Goal: Task Accomplishment & Management: Complete application form

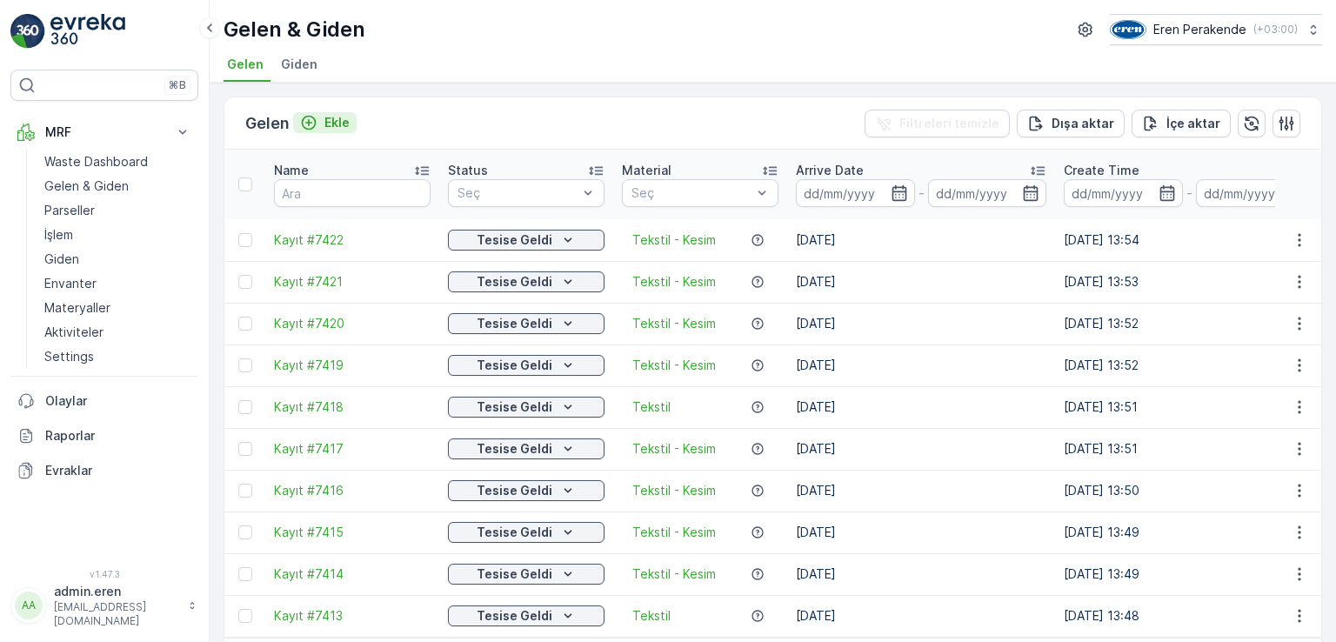
click at [321, 130] on button "Ekle" at bounding box center [324, 122] width 63 height 21
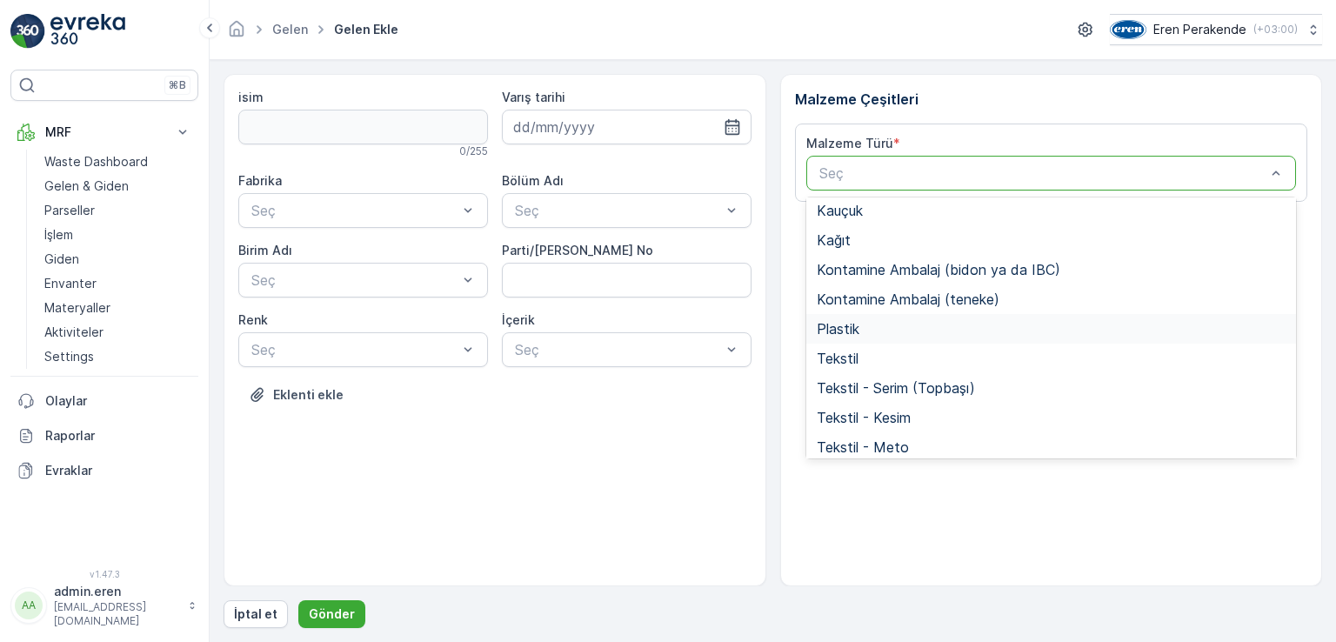
scroll to position [337, 0]
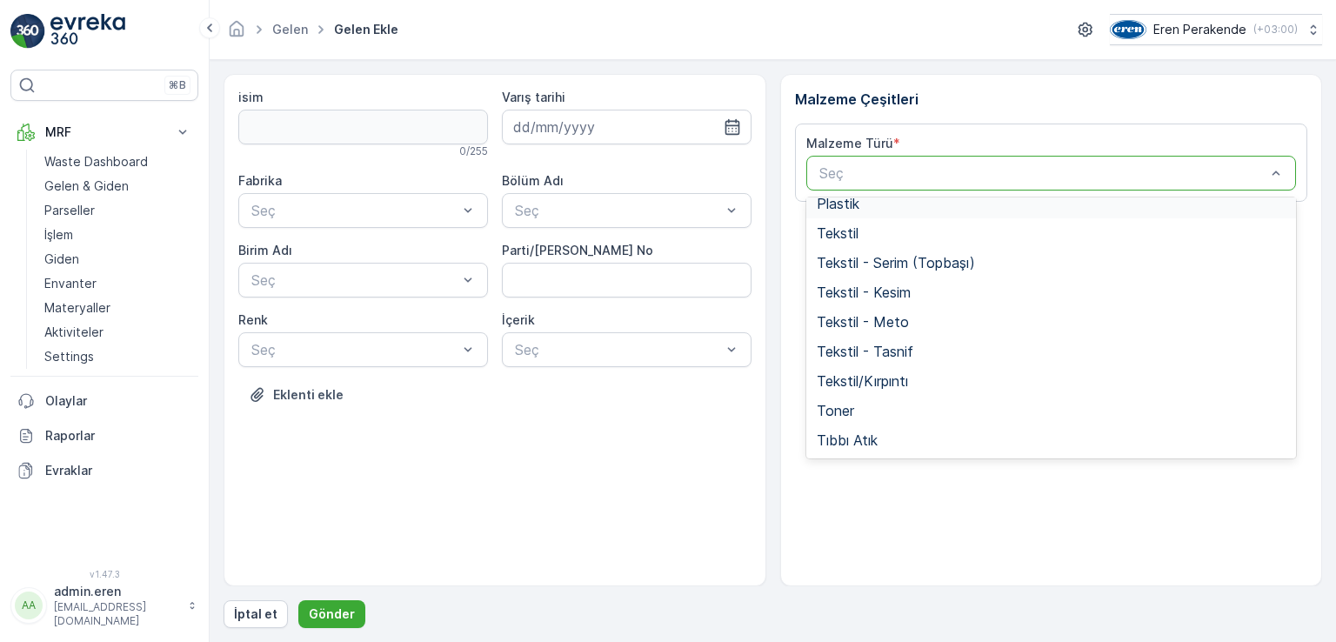
click at [855, 200] on span "Plastik" at bounding box center [838, 204] width 43 height 16
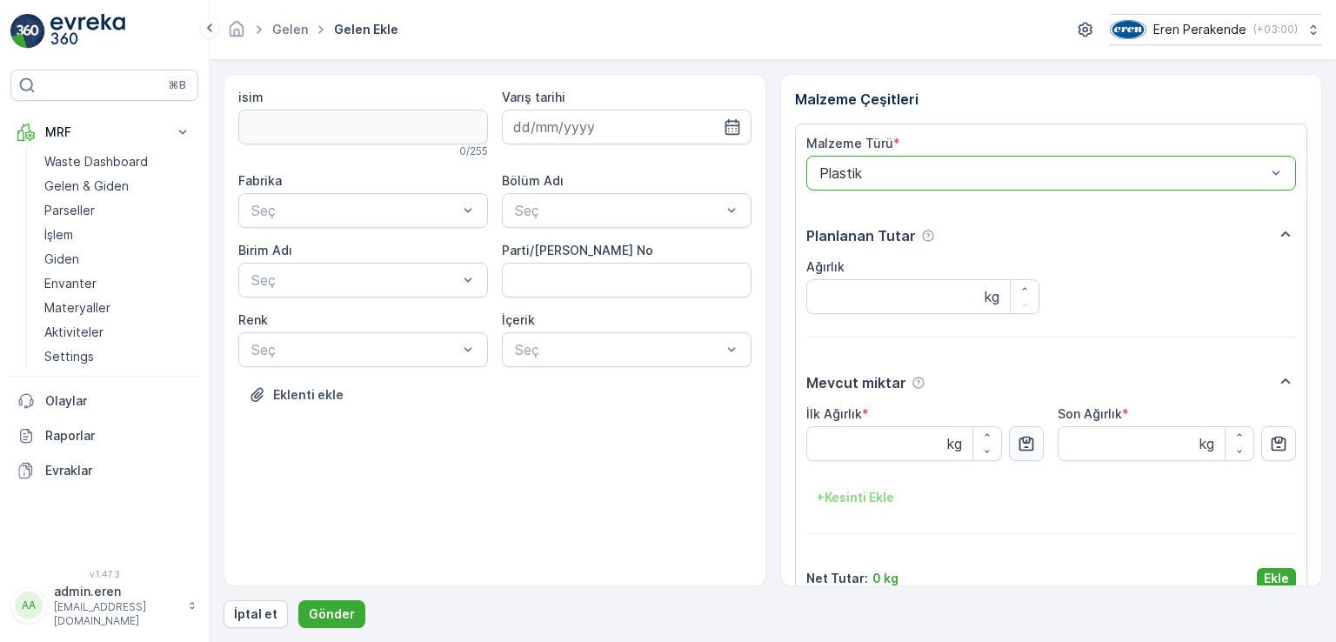
click at [1033, 450] on button "button" at bounding box center [1026, 443] width 35 height 35
type Ağırlık "4.45"
click at [1287, 578] on button "Ekle" at bounding box center [1276, 578] width 39 height 21
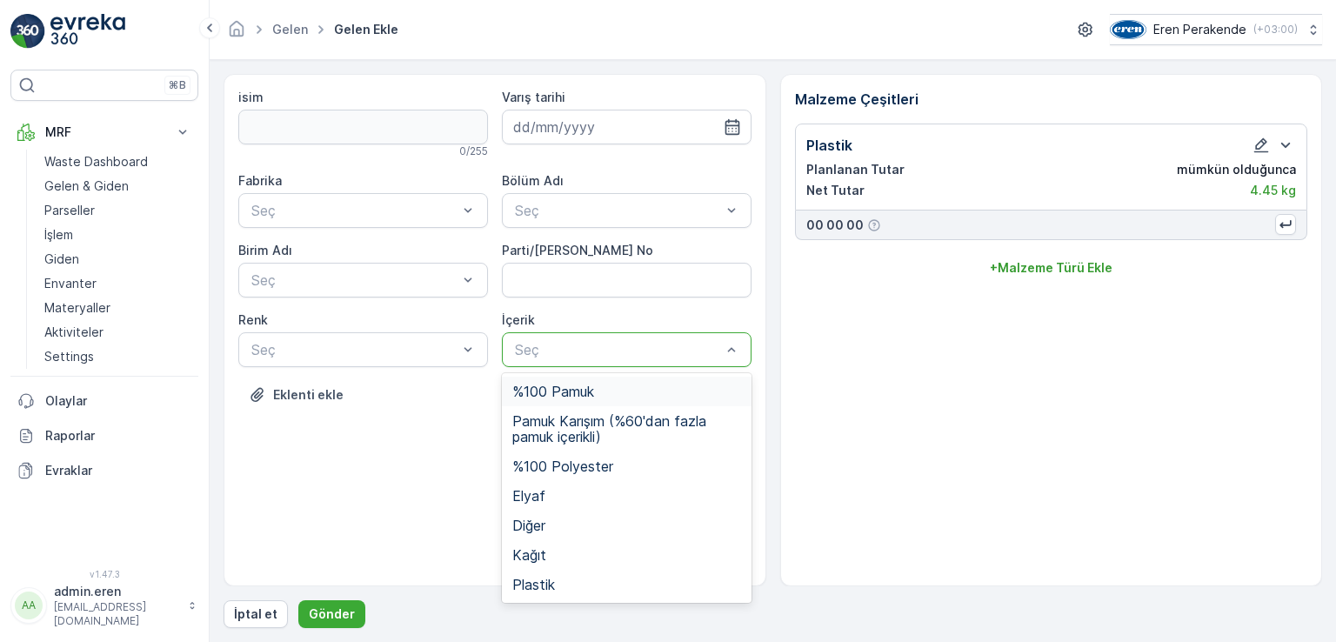
click at [609, 349] on div at bounding box center [618, 350] width 210 height 16
drag, startPoint x: 552, startPoint y: 583, endPoint x: 505, endPoint y: 533, distance: 68.9
click at [552, 585] on span "Plastik" at bounding box center [533, 585] width 43 height 16
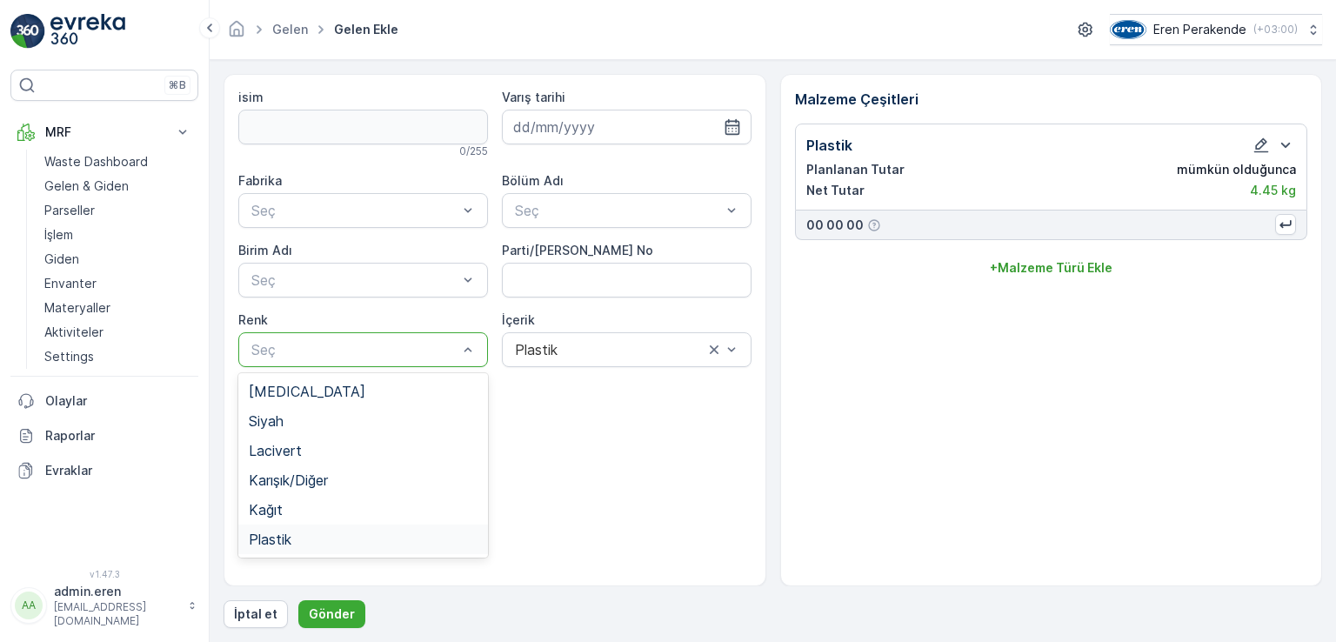
click at [285, 527] on div "Plastik" at bounding box center [363, 539] width 250 height 30
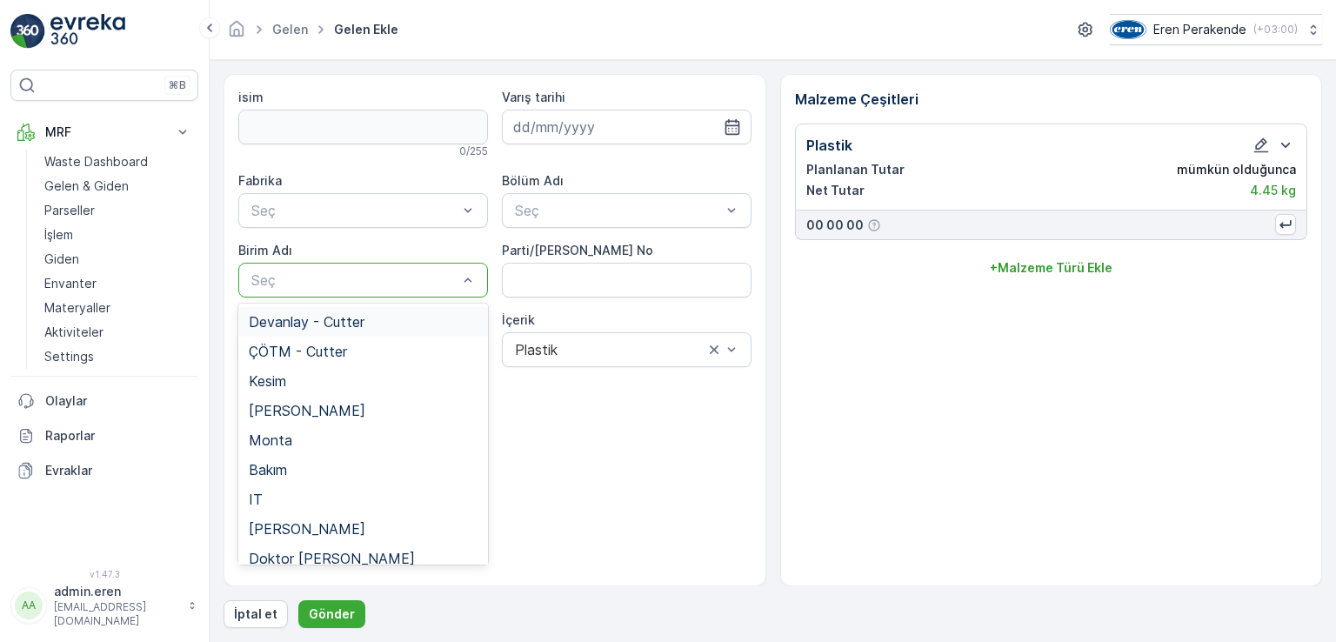
click at [311, 319] on span "Devanlay - Cutter" at bounding box center [307, 322] width 116 height 16
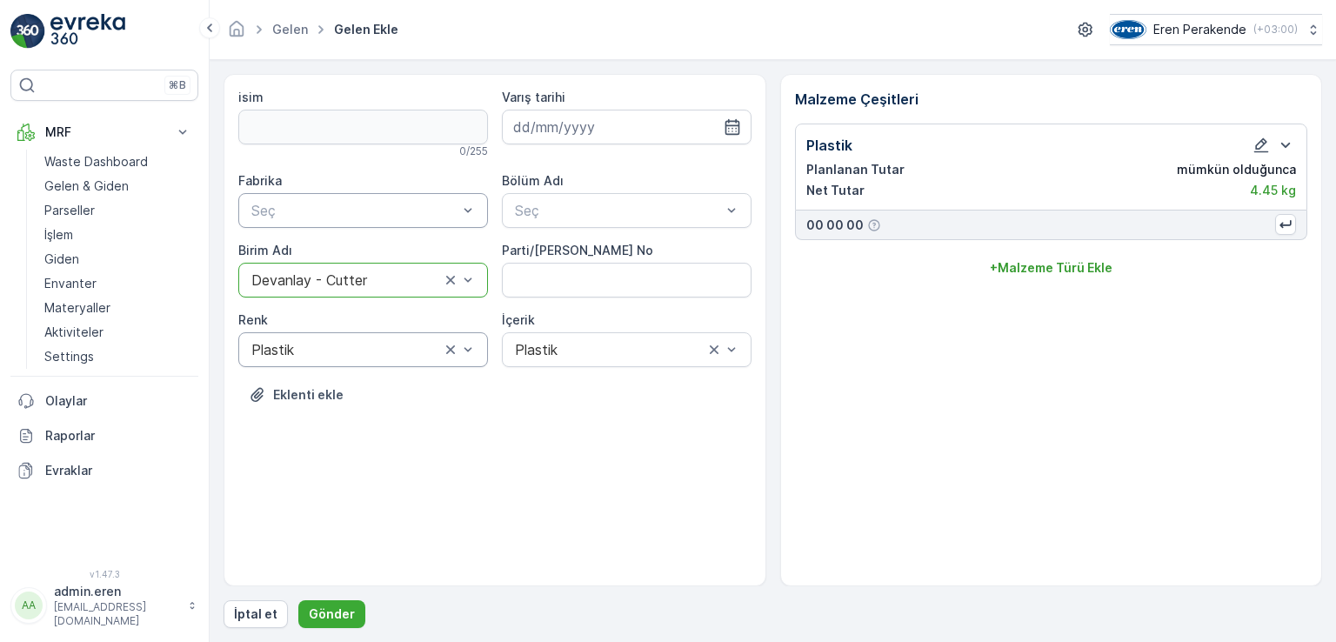
click at [326, 205] on div at bounding box center [355, 211] width 210 height 16
drag, startPoint x: 335, startPoint y: 252, endPoint x: 436, endPoint y: 247, distance: 101.0
click at [337, 252] on div "Çorlu" at bounding box center [363, 252] width 229 height 16
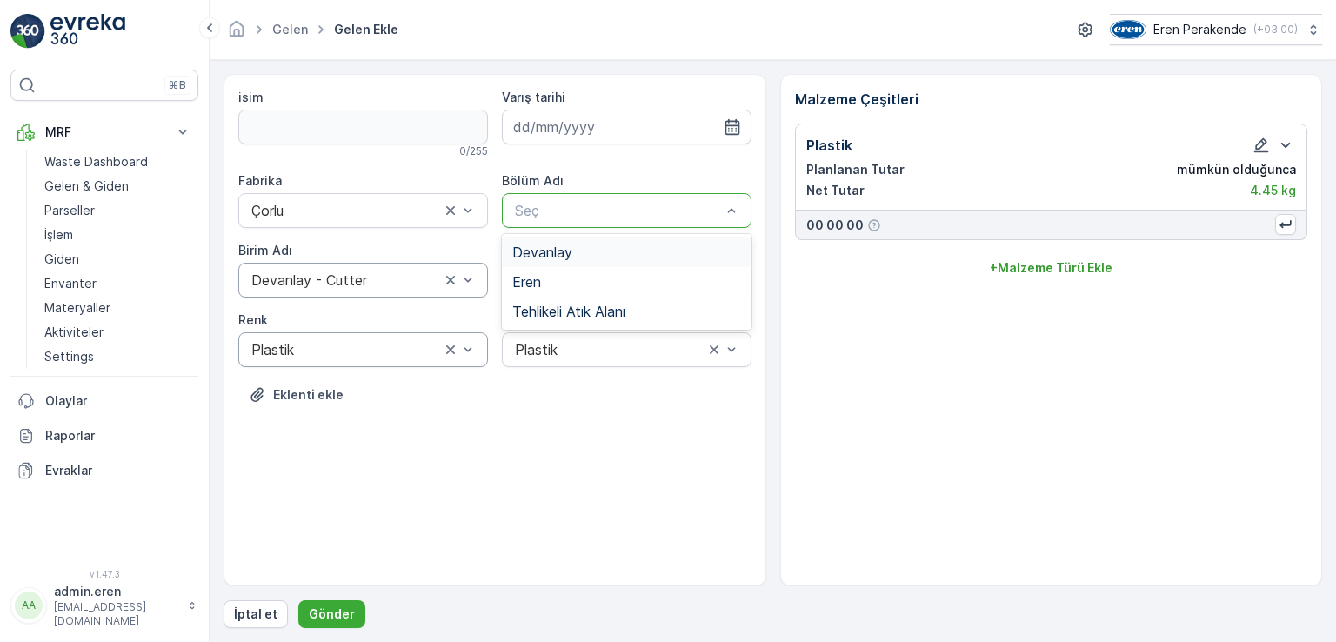
click at [548, 247] on span "Devanlay" at bounding box center [542, 252] width 60 height 16
click at [536, 133] on input at bounding box center [627, 127] width 250 height 35
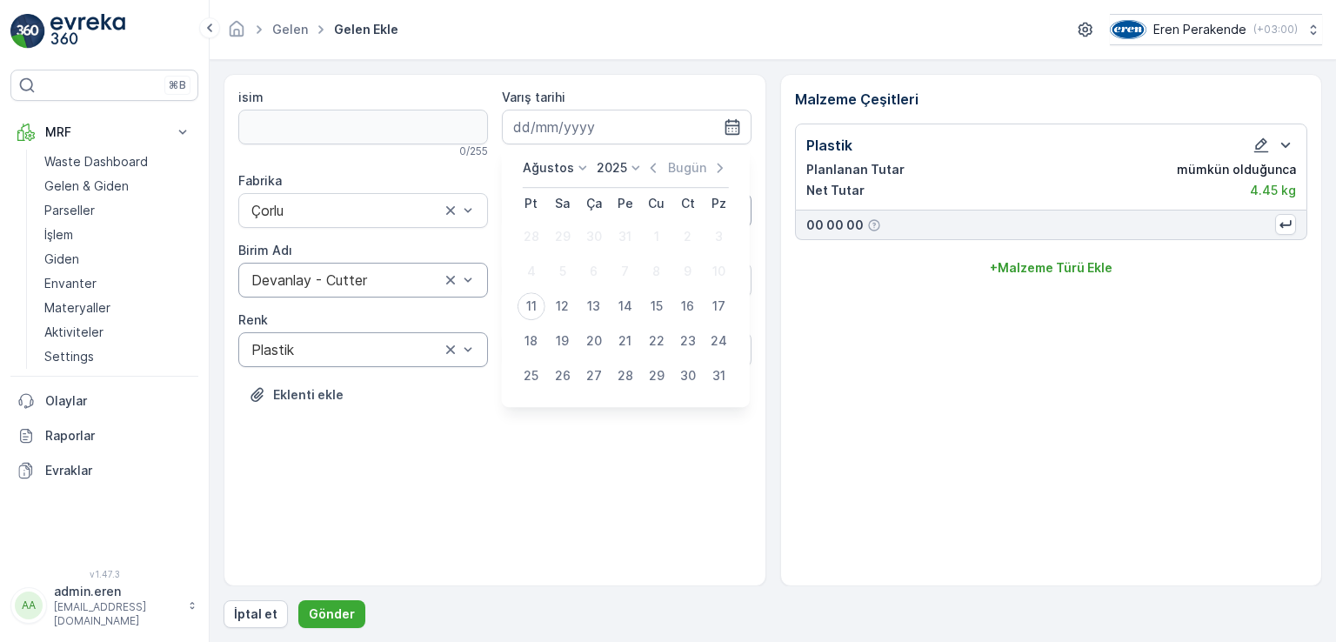
click at [539, 321] on td "11" at bounding box center [531, 306] width 31 height 35
click at [525, 307] on div "11" at bounding box center [531, 306] width 28 height 28
type input "[DATE]"
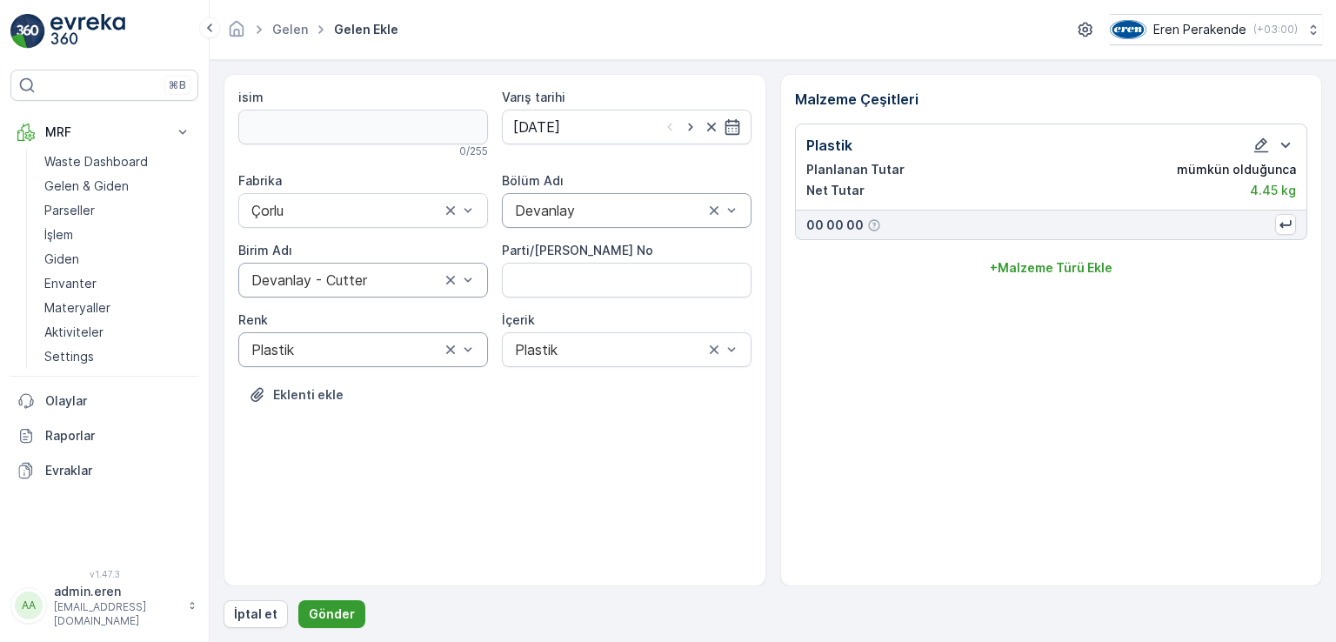
click at [317, 617] on p "Gönder" at bounding box center [332, 613] width 46 height 17
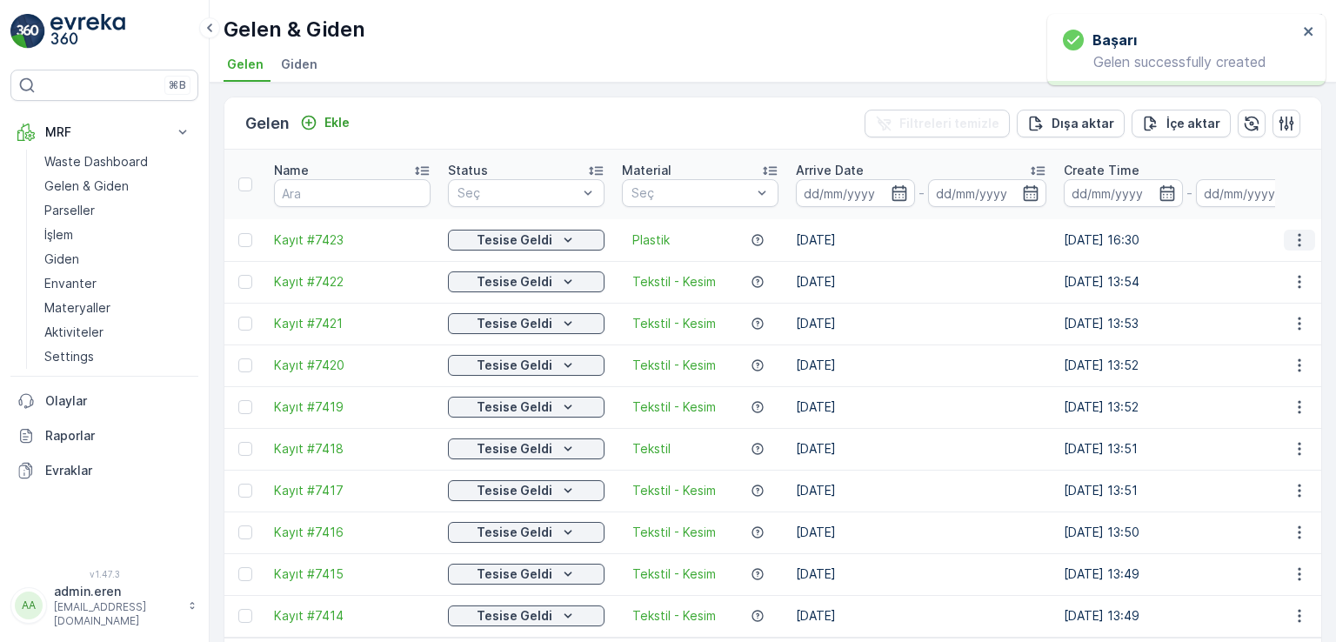
click at [1297, 233] on icon "button" at bounding box center [1298, 239] width 3 height 13
click at [1255, 326] on div "QR'ı yazdır" at bounding box center [1259, 321] width 152 height 24
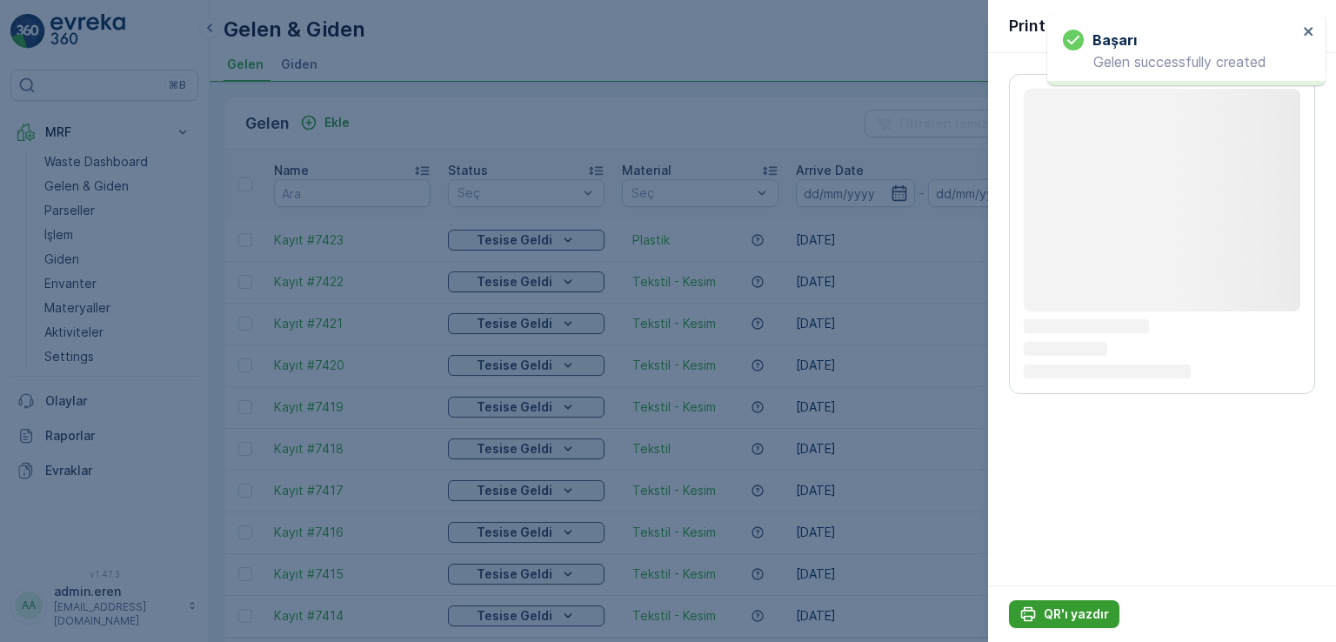
click at [1089, 612] on p "QR'ı yazdır" at bounding box center [1075, 613] width 65 height 17
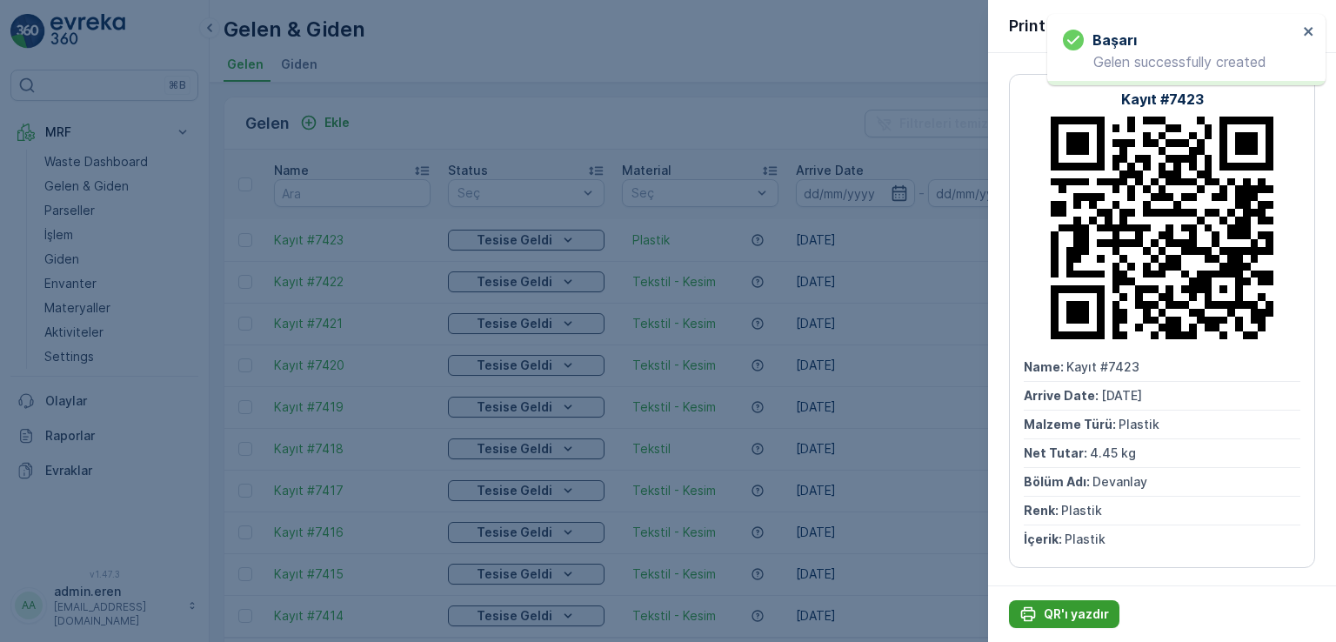
click at [1089, 612] on p "QR'ı yazdır" at bounding box center [1075, 613] width 65 height 17
click at [746, 28] on div at bounding box center [668, 321] width 1336 height 642
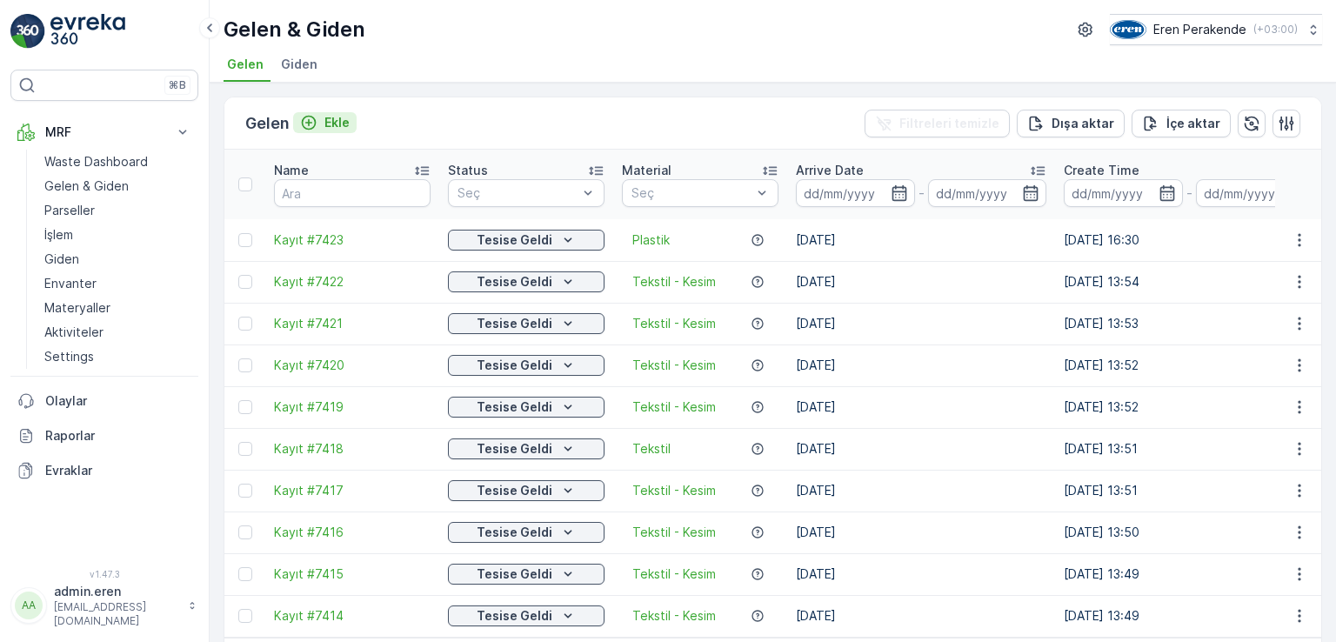
click at [337, 119] on p "Ekle" at bounding box center [336, 122] width 25 height 17
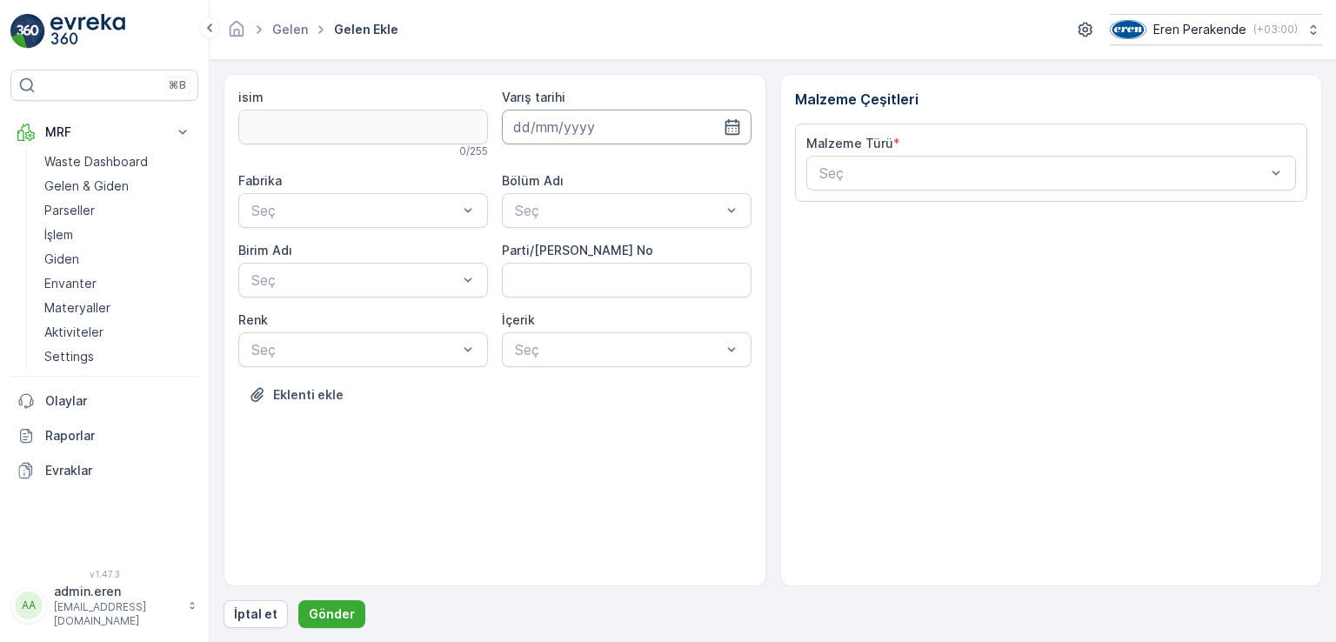
drag, startPoint x: 605, startPoint y: 137, endPoint x: 596, endPoint y: 142, distance: 10.9
click at [604, 137] on input at bounding box center [627, 127] width 250 height 35
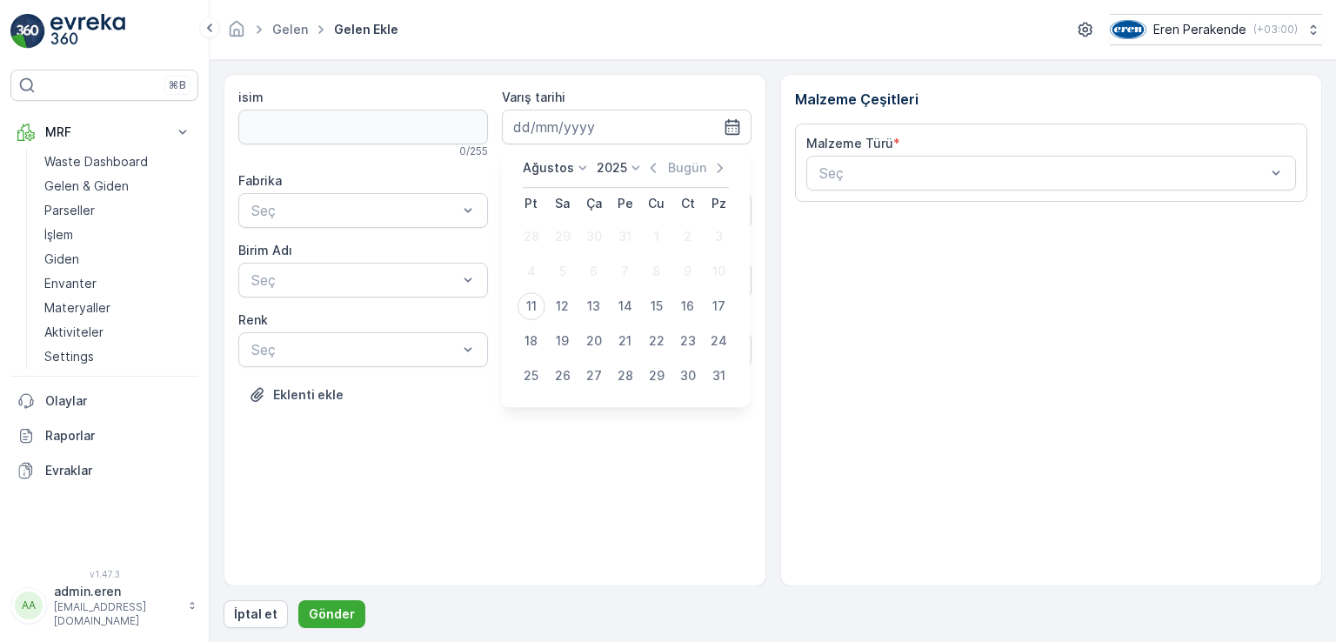
click at [534, 307] on div "11" at bounding box center [531, 306] width 28 height 28
type input "[DATE]"
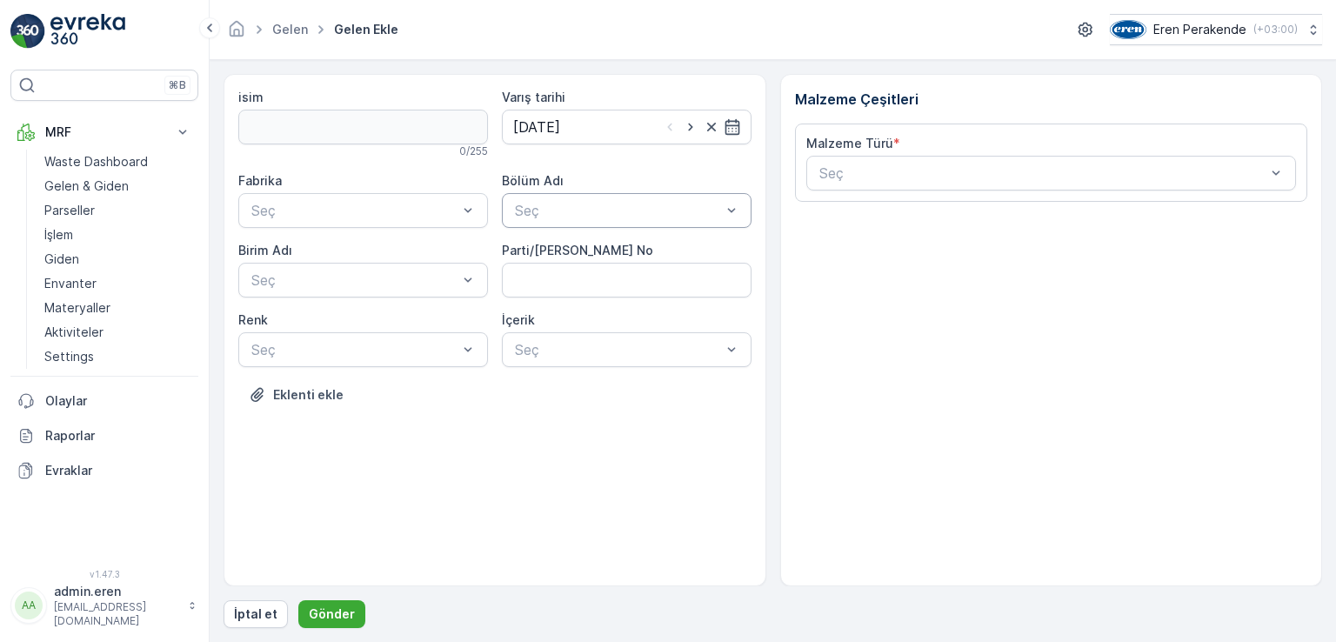
drag, startPoint x: 547, startPoint y: 174, endPoint x: 558, endPoint y: 203, distance: 30.8
click at [548, 174] on label "Bölüm Adı" at bounding box center [533, 180] width 62 height 15
click at [563, 210] on div at bounding box center [618, 211] width 210 height 16
drag, startPoint x: 571, startPoint y: 244, endPoint x: 452, endPoint y: 244, distance: 119.1
click at [571, 246] on span "Devanlay" at bounding box center [542, 252] width 60 height 16
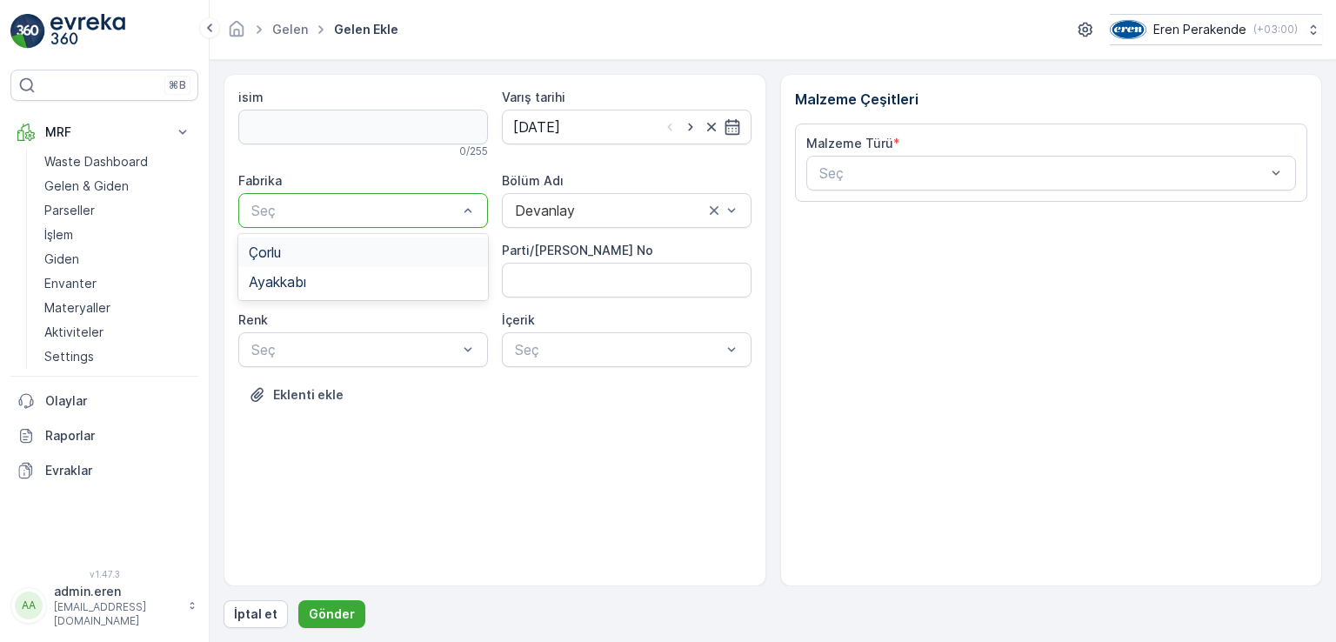
click at [377, 217] on div at bounding box center [355, 211] width 210 height 16
click at [361, 256] on div "Çorlu" at bounding box center [363, 252] width 229 height 16
click at [365, 286] on div at bounding box center [355, 280] width 210 height 16
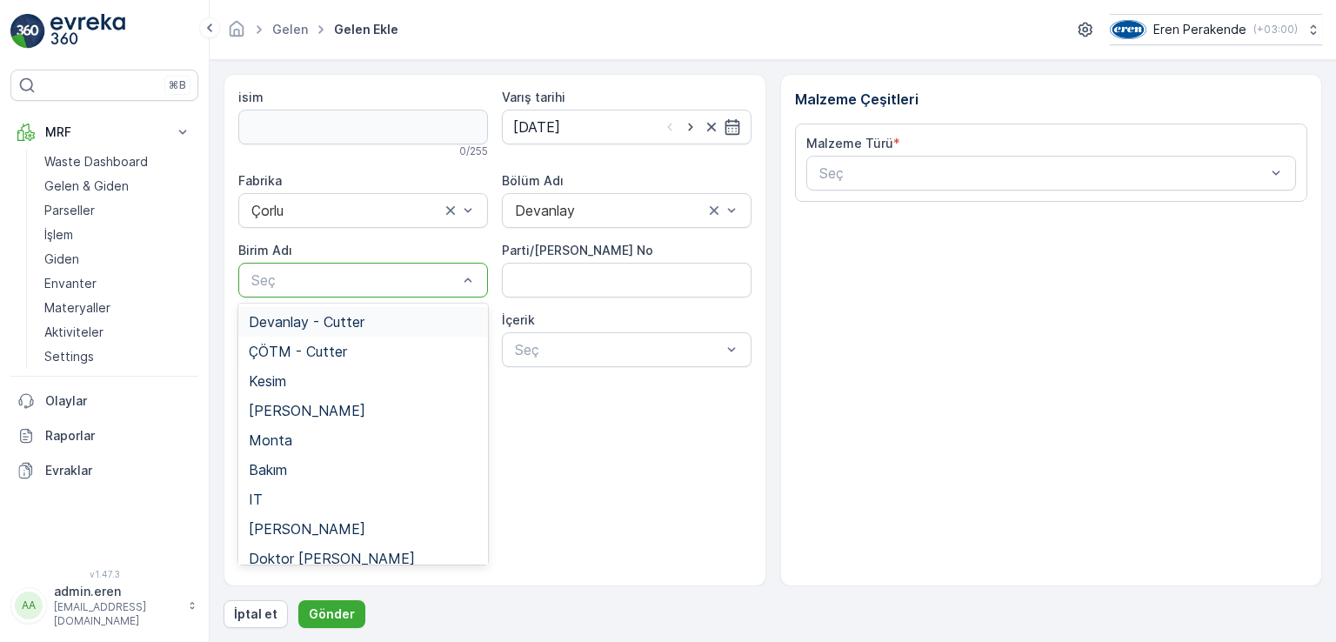
click at [383, 321] on div "Devanlay - Cutter" at bounding box center [363, 322] width 229 height 16
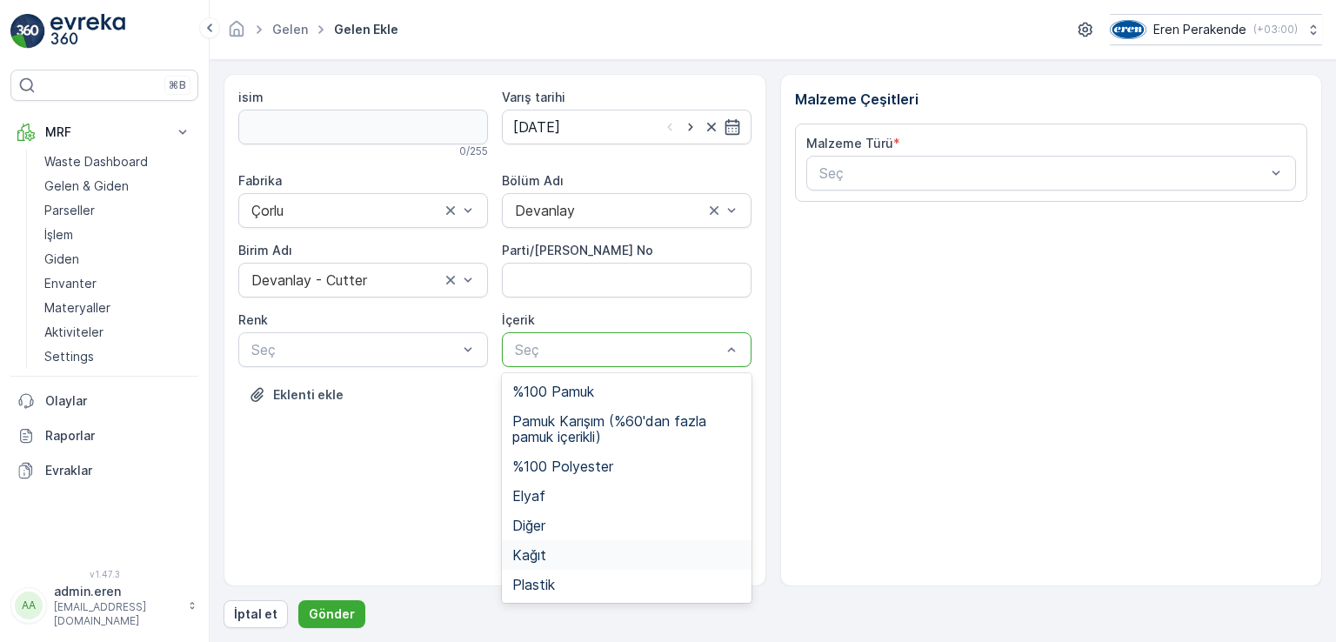
click at [567, 552] on div "Kağıt" at bounding box center [626, 555] width 229 height 16
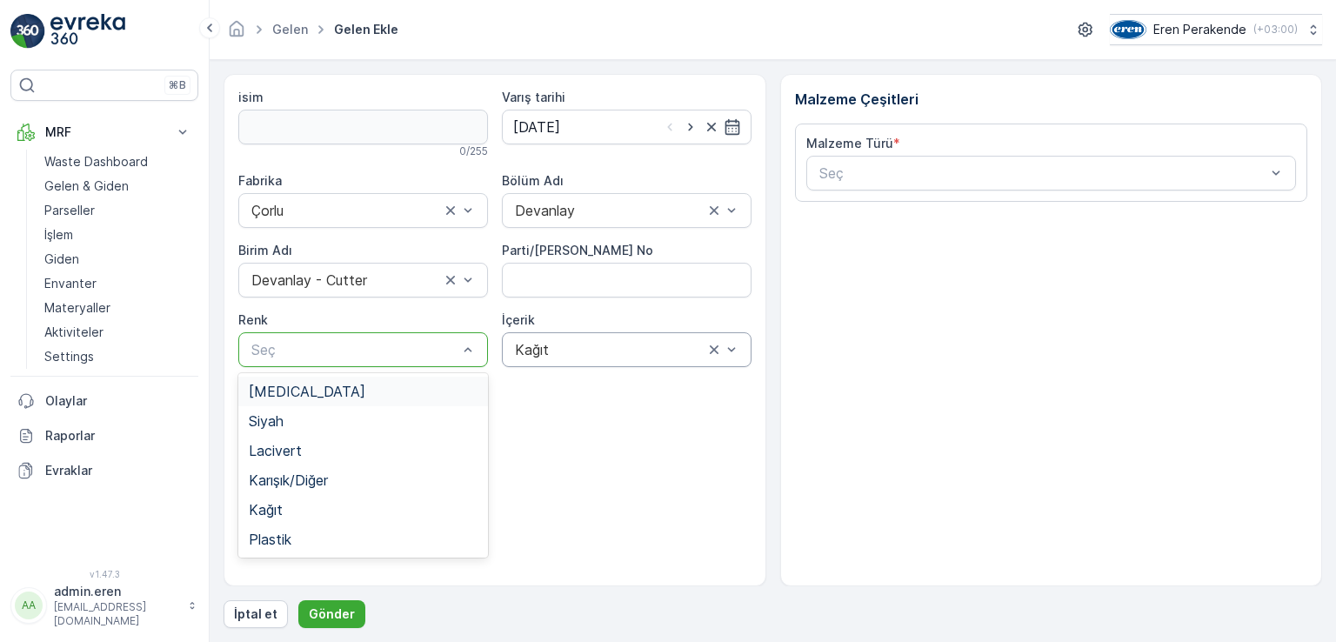
click at [409, 346] on div at bounding box center [355, 350] width 210 height 16
click at [355, 513] on div "Kağıt" at bounding box center [363, 510] width 229 height 16
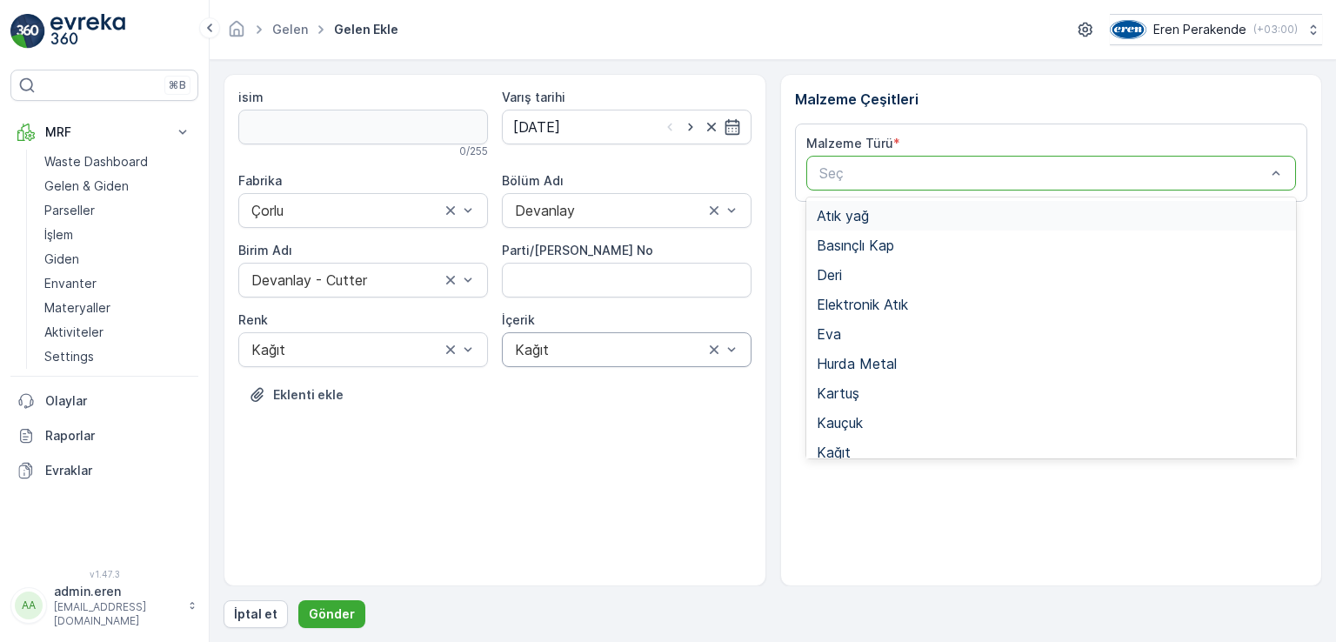
click at [894, 177] on div at bounding box center [1042, 173] width 450 height 16
click at [876, 450] on div "Kağıt" at bounding box center [1052, 452] width 470 height 16
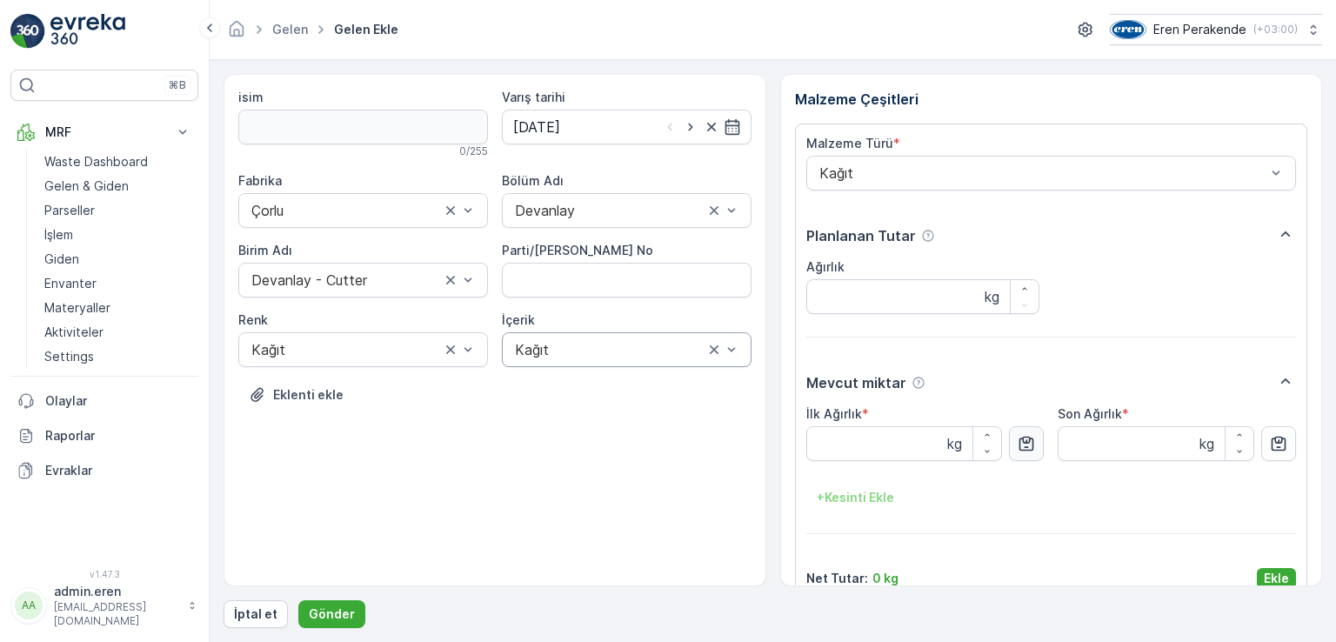
click at [1025, 443] on icon "button" at bounding box center [1025, 443] width 17 height 17
type Ağırlık "5.72"
click at [1276, 575] on p "Ekle" at bounding box center [1275, 578] width 25 height 17
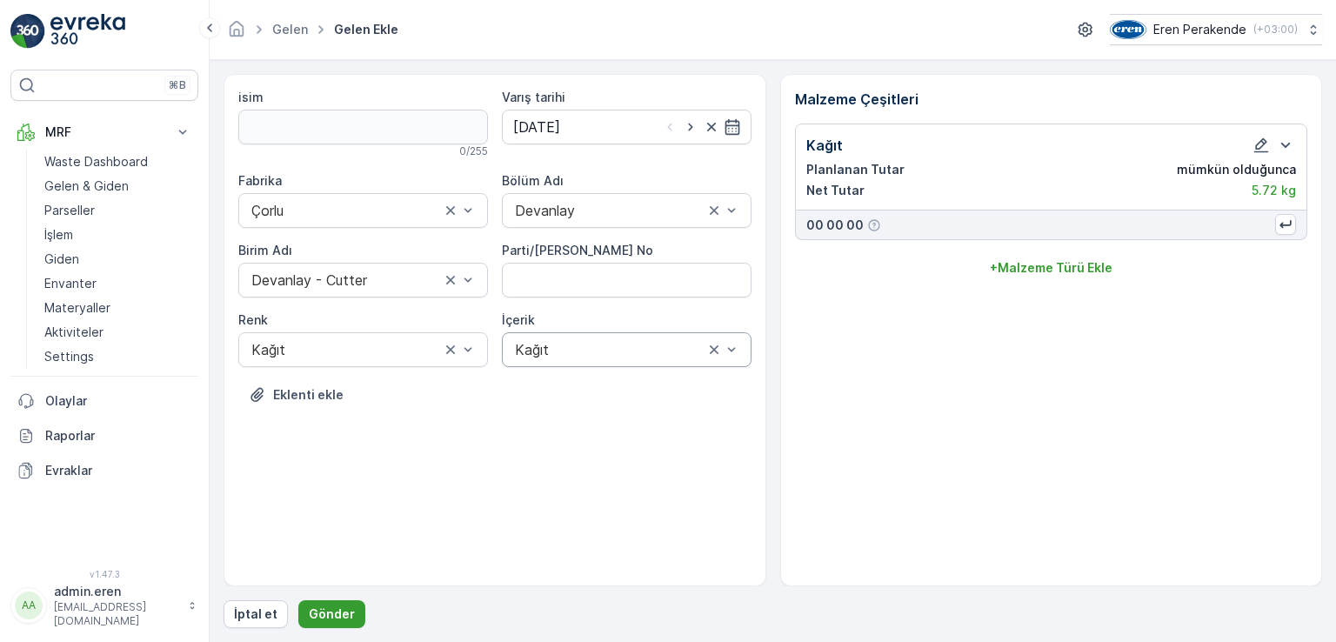
click at [333, 618] on p "Gönder" at bounding box center [332, 613] width 46 height 17
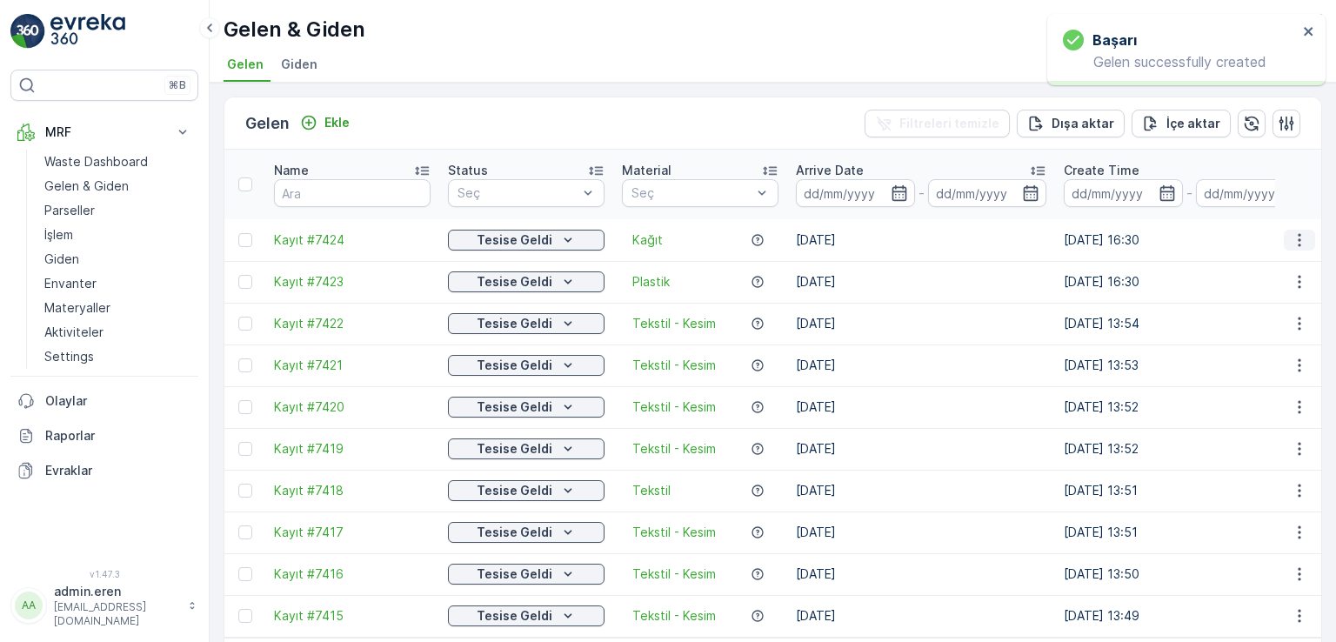
click at [1297, 231] on icon "button" at bounding box center [1298, 239] width 17 height 17
click at [1202, 318] on span "QR'ı yazdır" at bounding box center [1221, 320] width 62 height 17
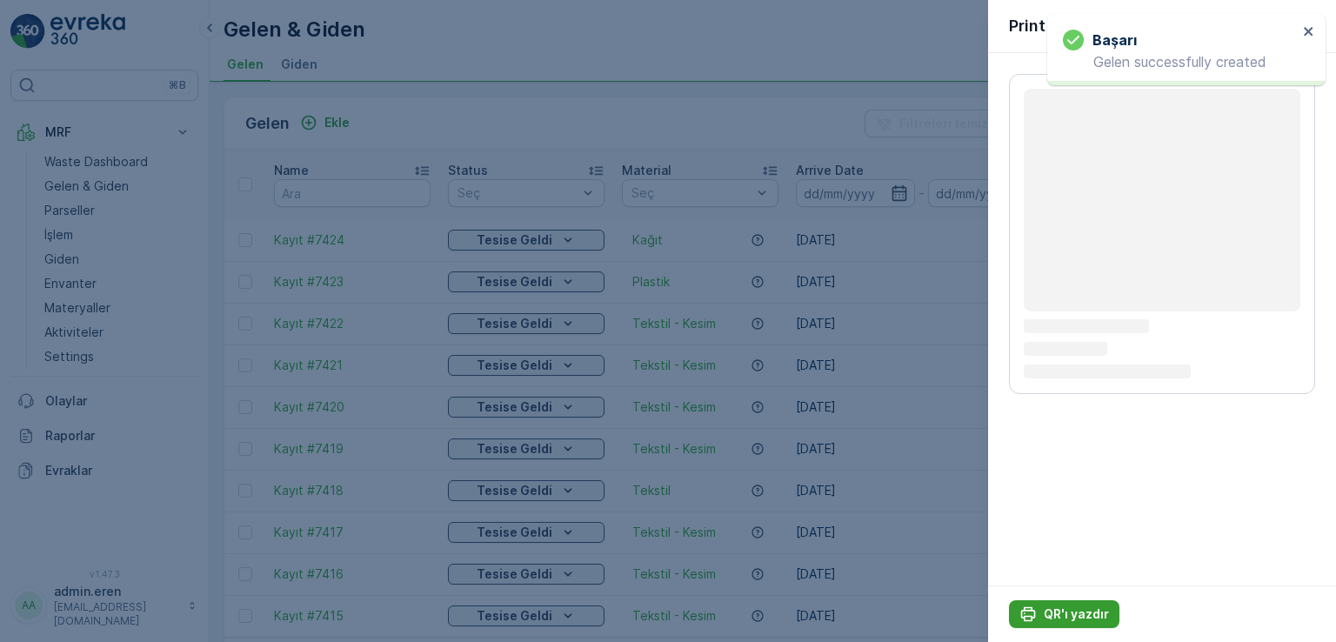
click at [1044, 613] on p "QR'ı yazdır" at bounding box center [1075, 613] width 65 height 17
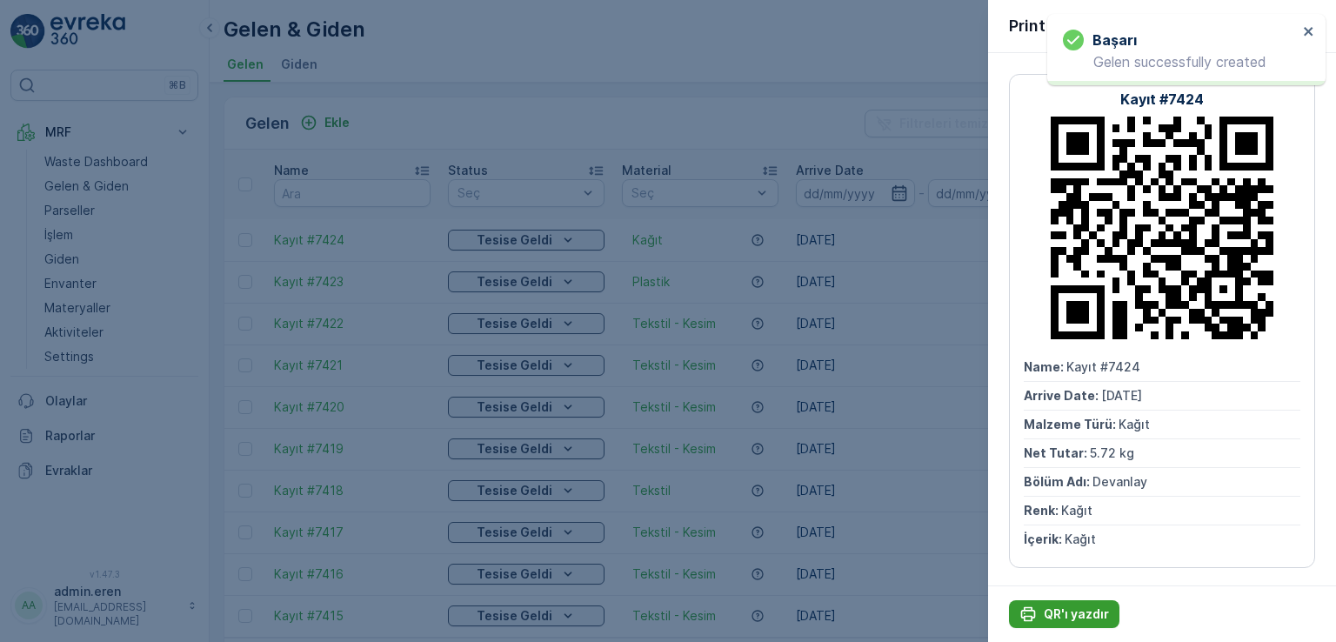
click at [1044, 613] on p "QR'ı yazdır" at bounding box center [1075, 613] width 65 height 17
drag, startPoint x: 623, startPoint y: 62, endPoint x: 507, endPoint y: 104, distance: 124.1
click at [621, 62] on div at bounding box center [668, 321] width 1336 height 642
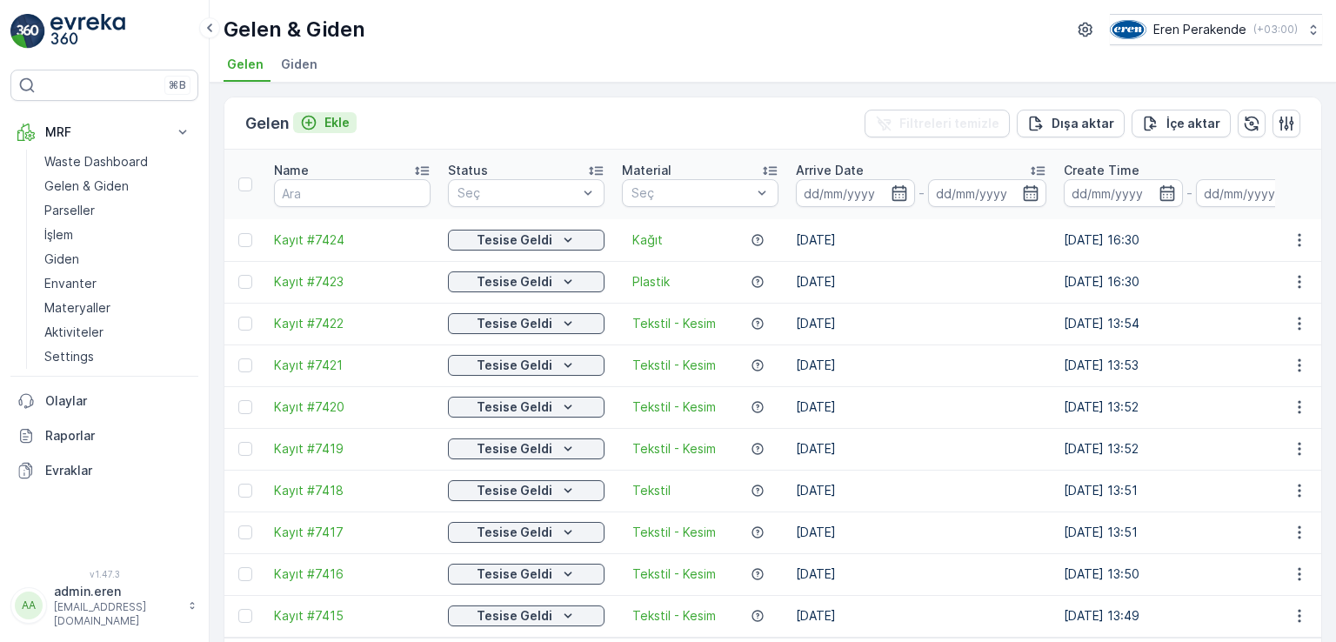
click at [325, 118] on div "Ekle" at bounding box center [325, 122] width 50 height 17
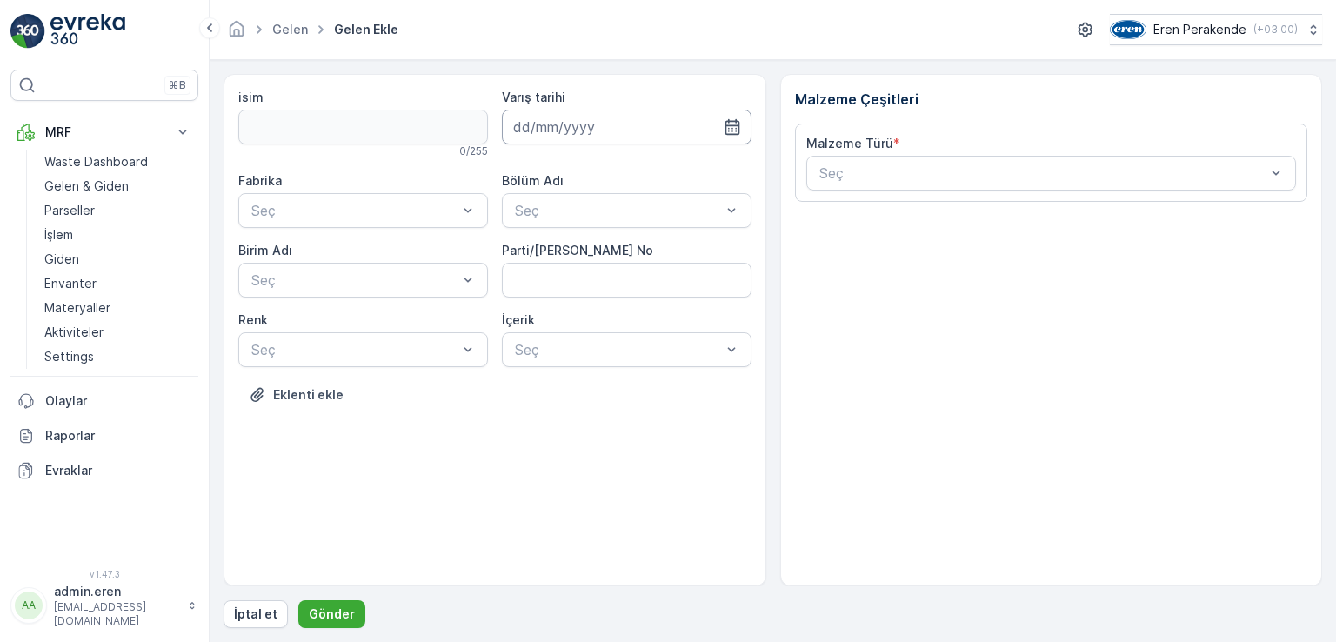
click at [616, 136] on input at bounding box center [627, 127] width 250 height 35
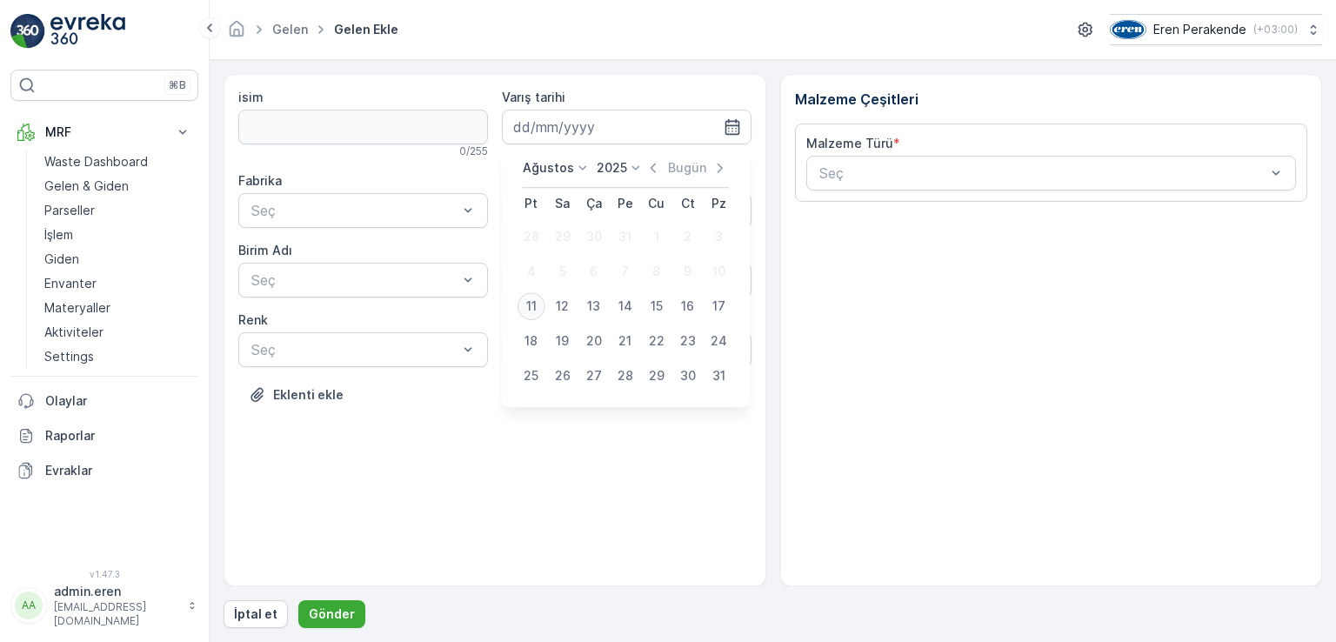
click at [532, 305] on div "11" at bounding box center [531, 306] width 28 height 28
type input "[DATE]"
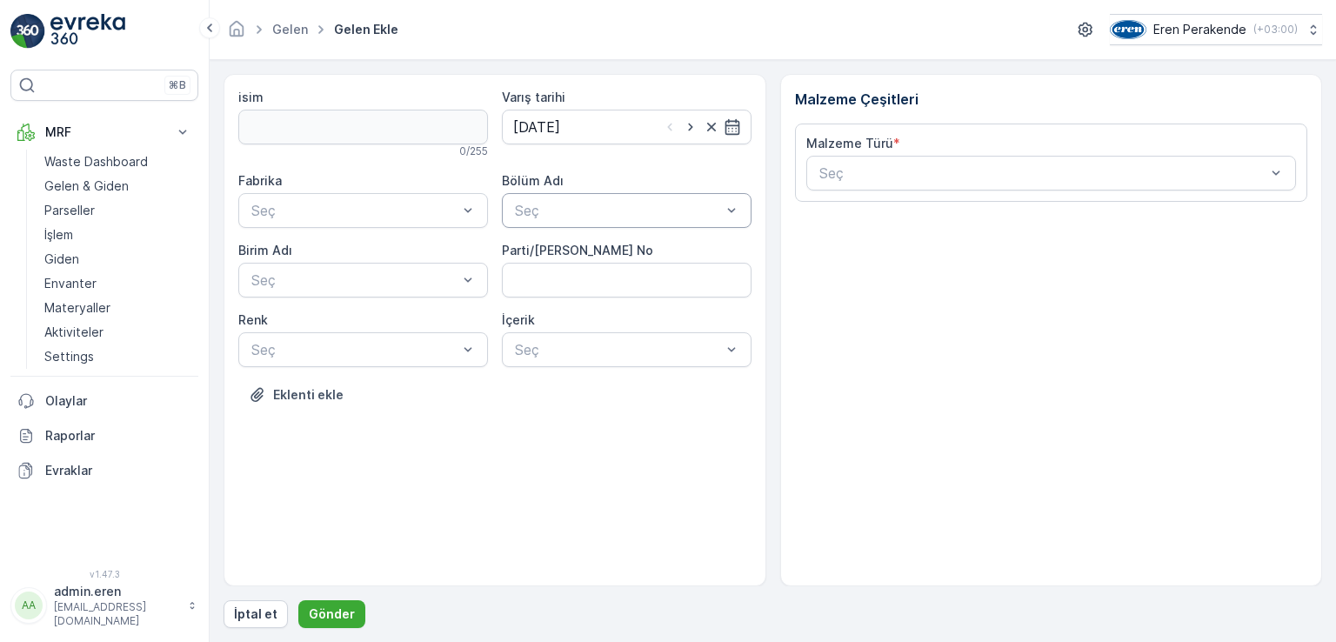
click at [583, 211] on div at bounding box center [618, 211] width 210 height 16
click at [561, 246] on span "Devanlay" at bounding box center [542, 252] width 60 height 16
click at [407, 197] on div "Seç" at bounding box center [363, 210] width 250 height 35
click at [415, 256] on div "Çorlu" at bounding box center [363, 252] width 229 height 16
click at [494, 277] on div "Fabrika option Çorlu, selected. Çorlu Bölüm Adı Devanlay Birim Adı Seç Parti/Ke…" at bounding box center [494, 269] width 513 height 195
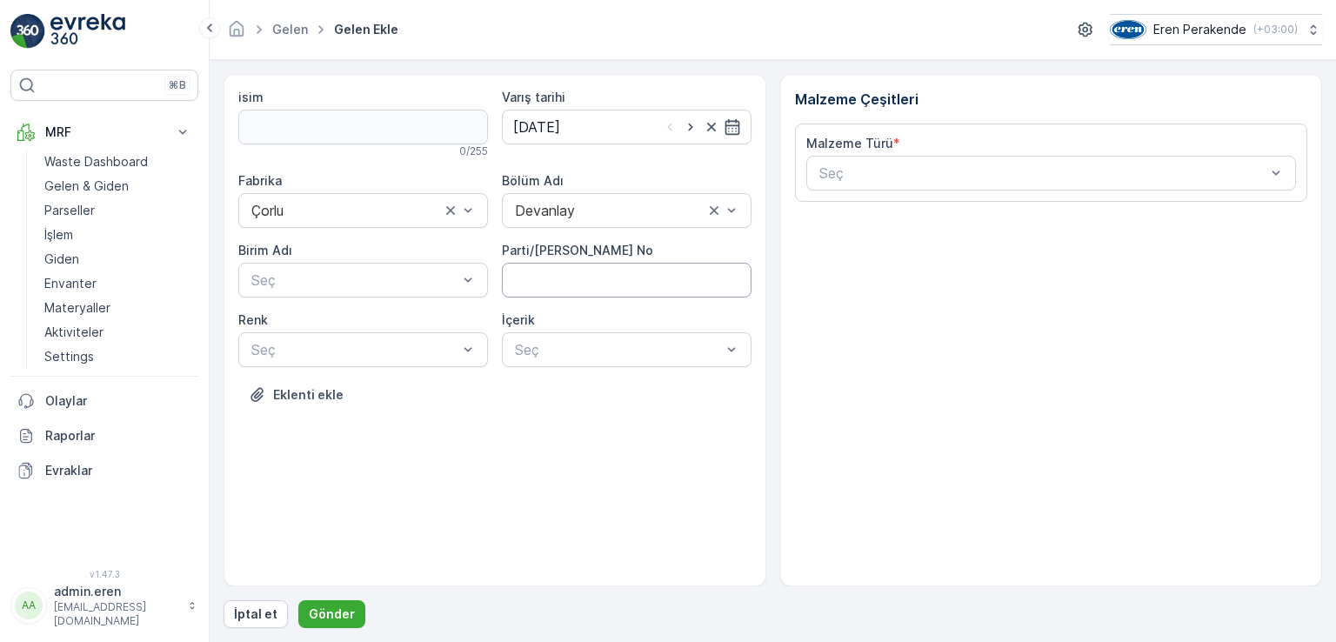
click at [556, 287] on No "Parti/[PERSON_NAME] No" at bounding box center [627, 280] width 250 height 35
type No "1270693"
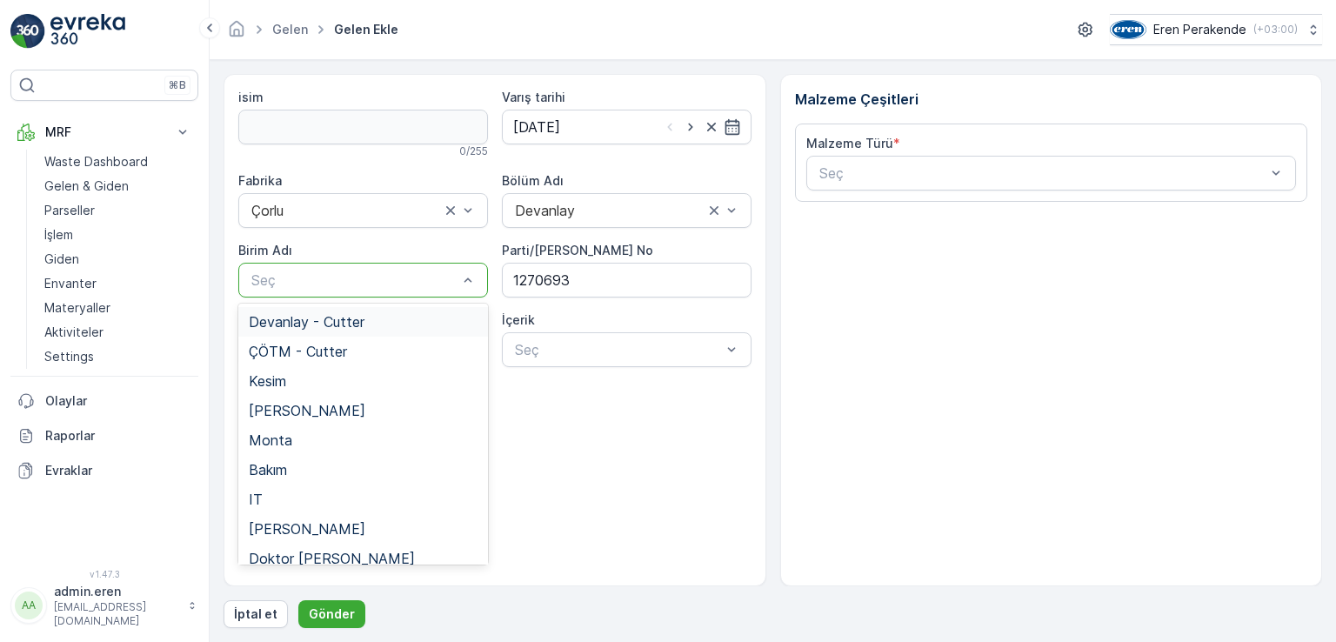
click at [343, 282] on div at bounding box center [355, 280] width 210 height 16
click at [344, 324] on span "Devanlay - Cutter" at bounding box center [307, 322] width 116 height 16
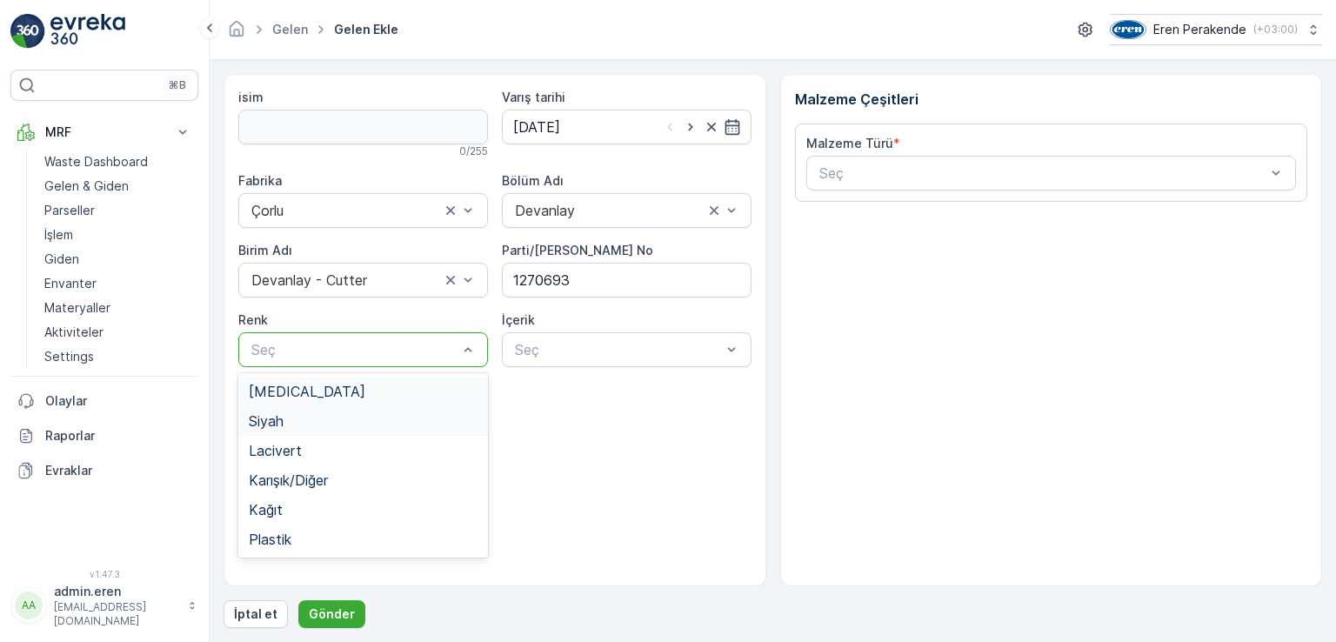
drag, startPoint x: 366, startPoint y: 347, endPoint x: 383, endPoint y: 434, distance: 88.5
click at [367, 348] on div at bounding box center [355, 350] width 210 height 16
click at [325, 483] on span "Karışık/Diğer" at bounding box center [288, 480] width 79 height 16
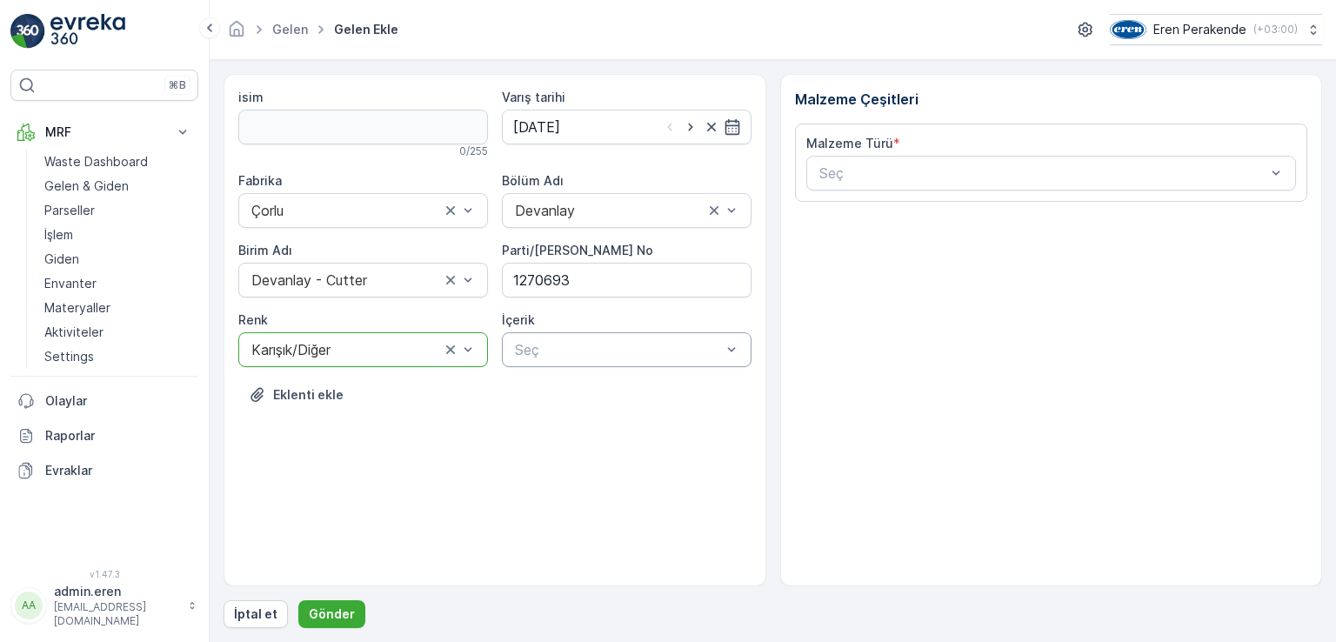
click at [546, 345] on div at bounding box center [618, 350] width 210 height 16
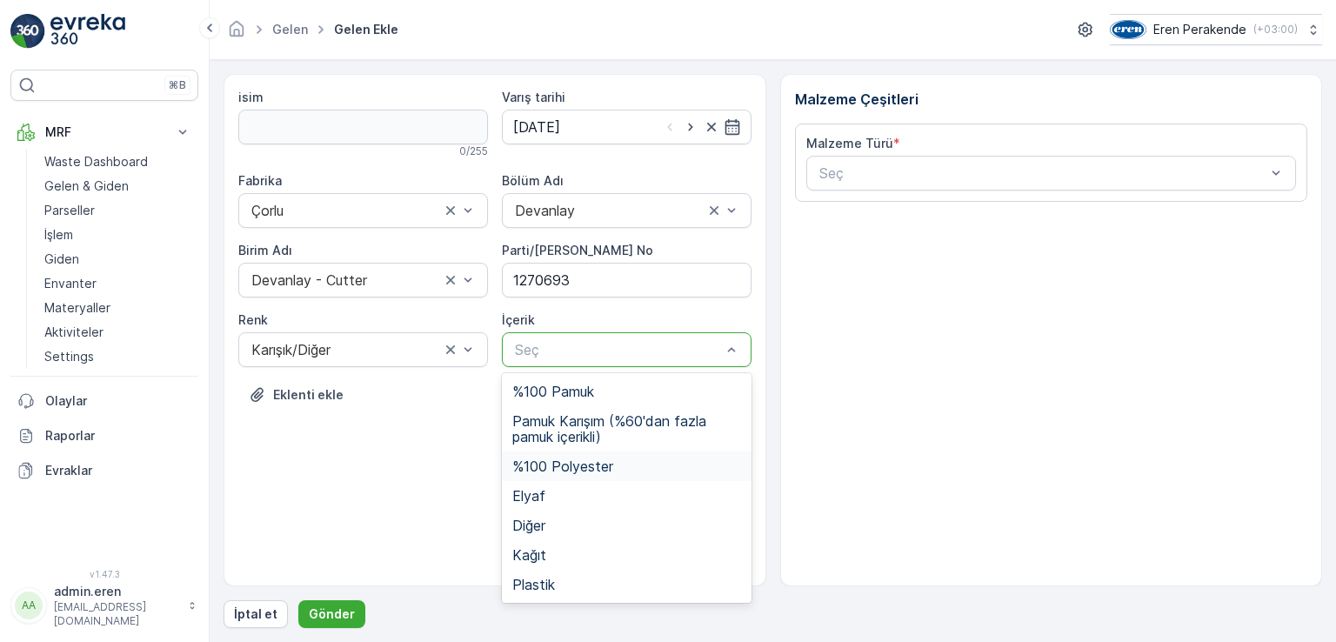
click at [597, 463] on span "%100 Polyester" at bounding box center [562, 466] width 101 height 16
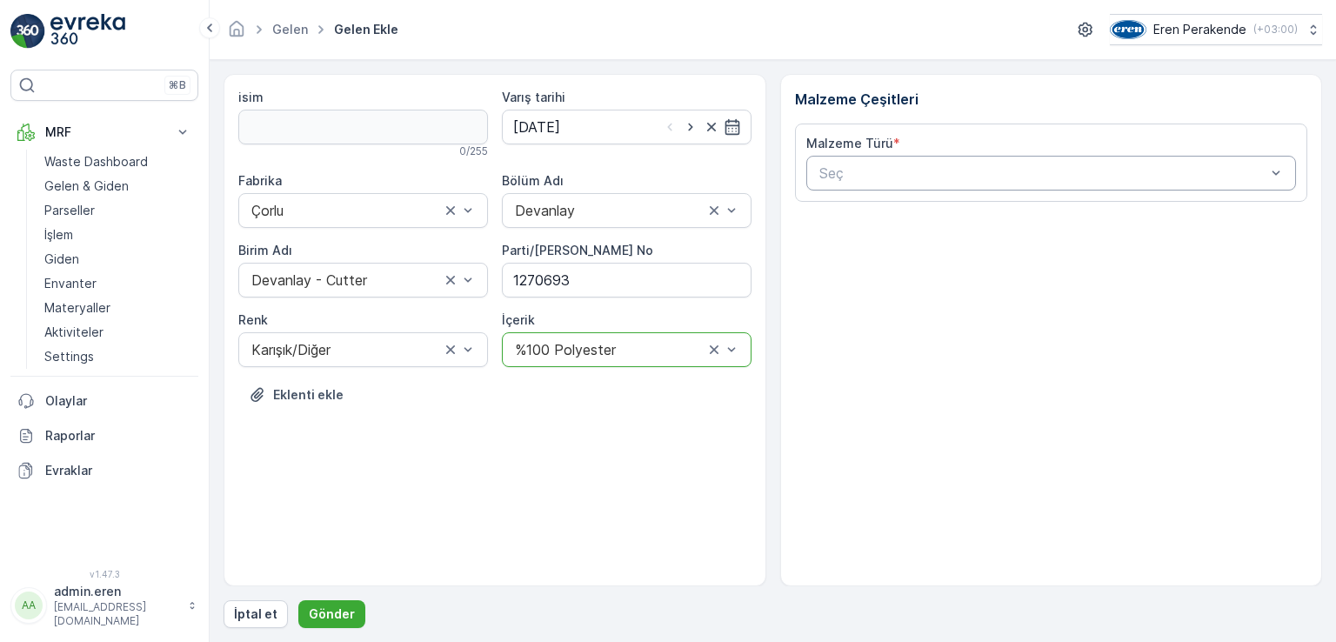
click at [994, 173] on div at bounding box center [1042, 173] width 450 height 16
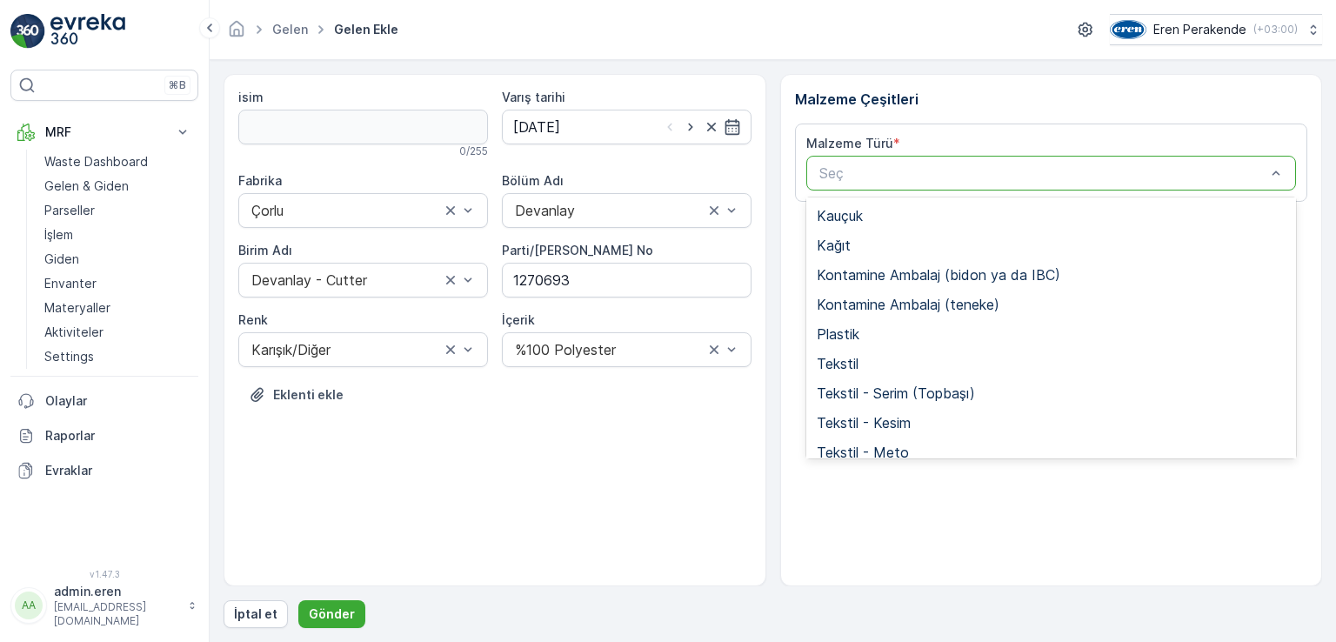
scroll to position [337, 0]
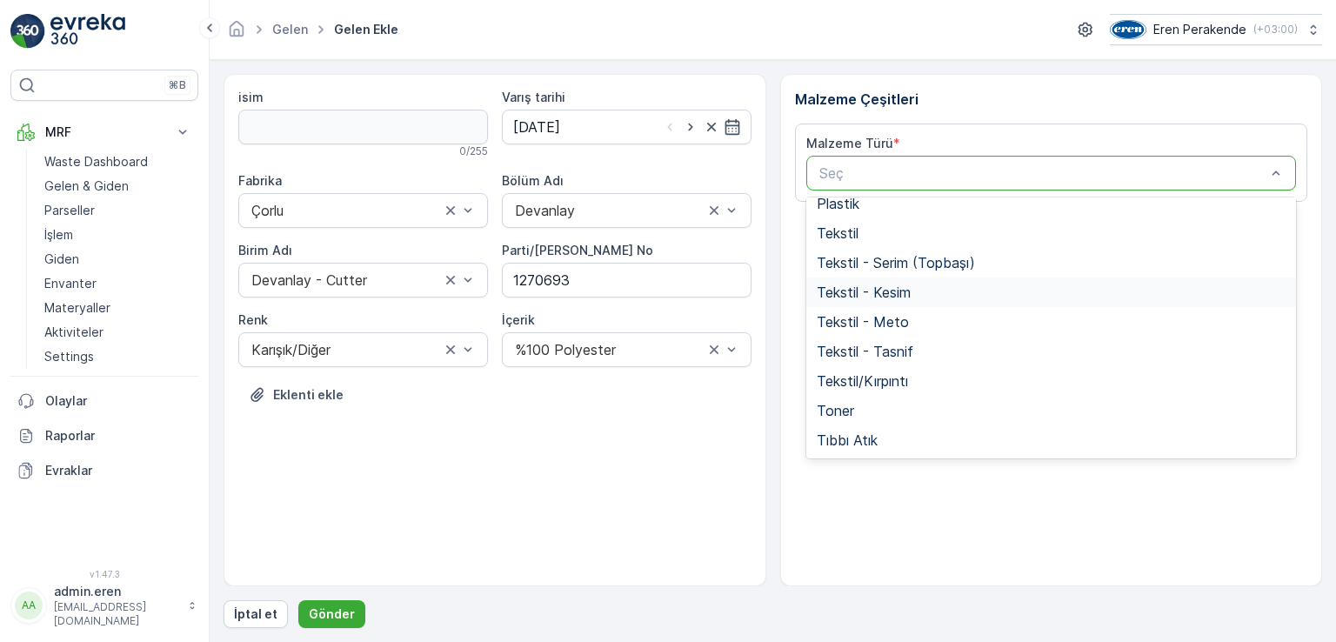
click at [918, 300] on div "Tekstil - Kesim" at bounding box center [1051, 292] width 490 height 30
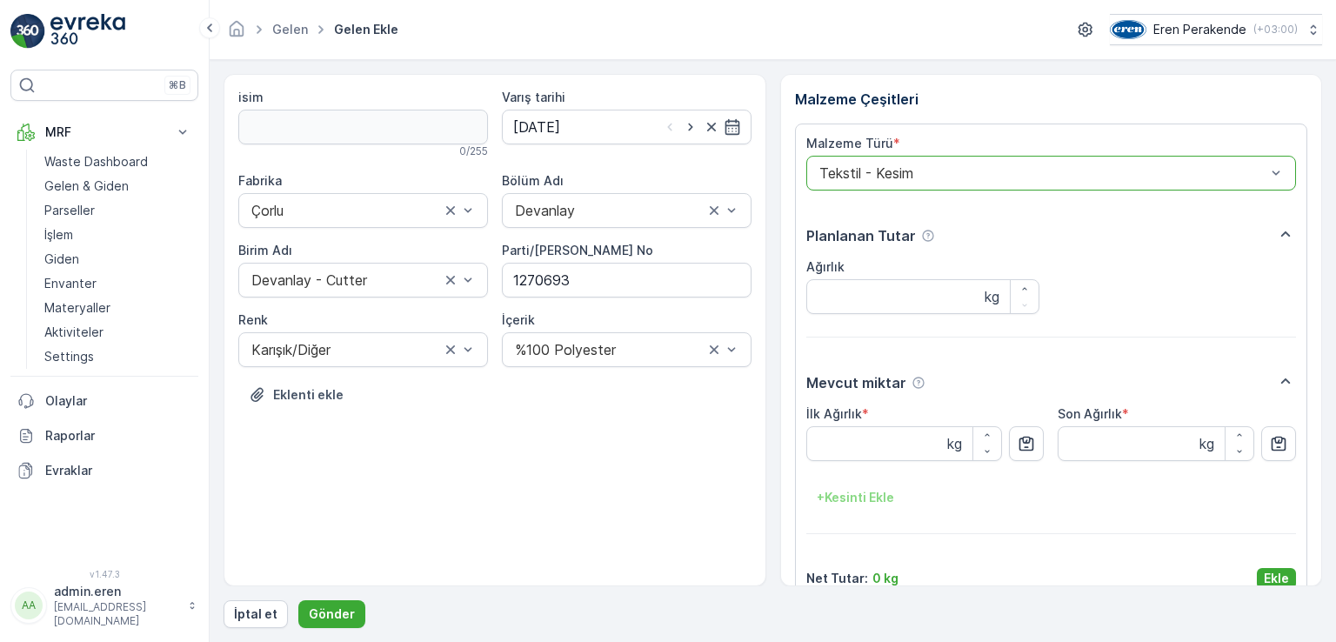
drag, startPoint x: 1029, startPoint y: 445, endPoint x: 1075, endPoint y: 516, distance: 84.2
click at [1028, 445] on icon "button" at bounding box center [1025, 443] width 17 height 17
type Ağırlık "3.27"
drag, startPoint x: 1270, startPoint y: 561, endPoint x: 1176, endPoint y: 603, distance: 103.6
click at [1270, 561] on div "Malzeme Türü * Tekstil - Kesim Planlanan Tutar Ağırlık kg Mevcut miktar İlk Ağı…" at bounding box center [1051, 362] width 490 height 454
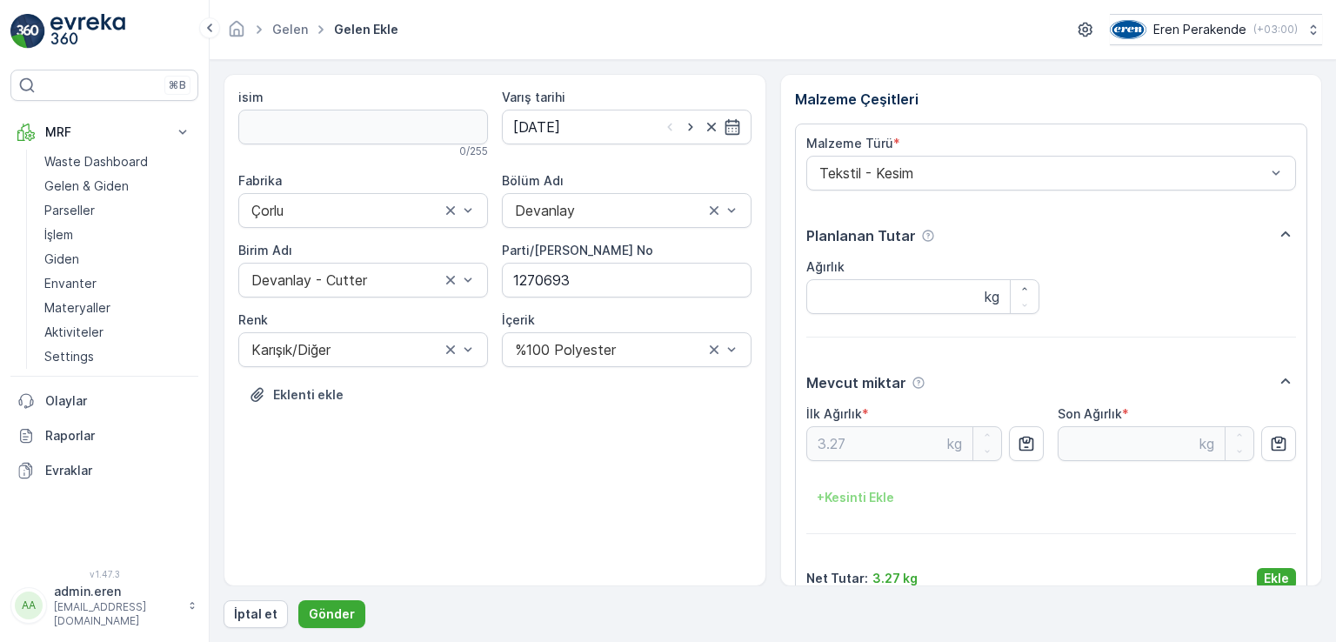
click at [1251, 576] on div "Net Tutar : 3.27 kg Ekle" at bounding box center [1051, 578] width 490 height 21
click at [1263, 575] on p "Ekle" at bounding box center [1275, 578] width 25 height 17
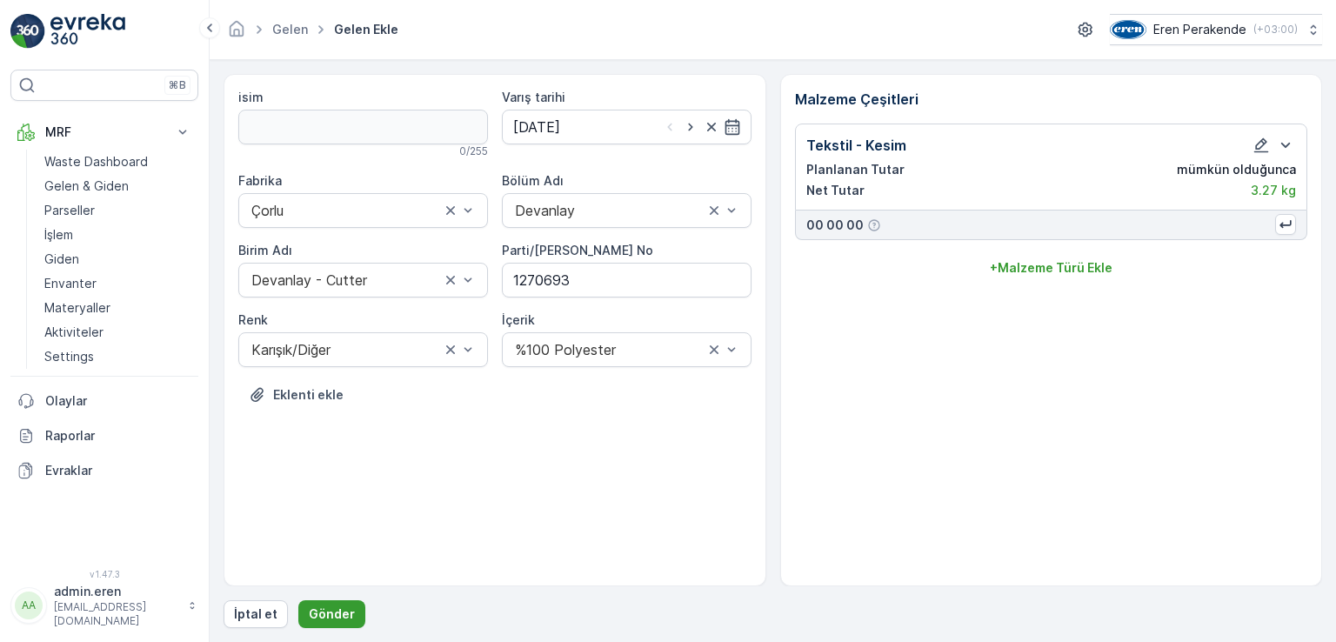
click at [324, 613] on p "Gönder" at bounding box center [332, 613] width 46 height 17
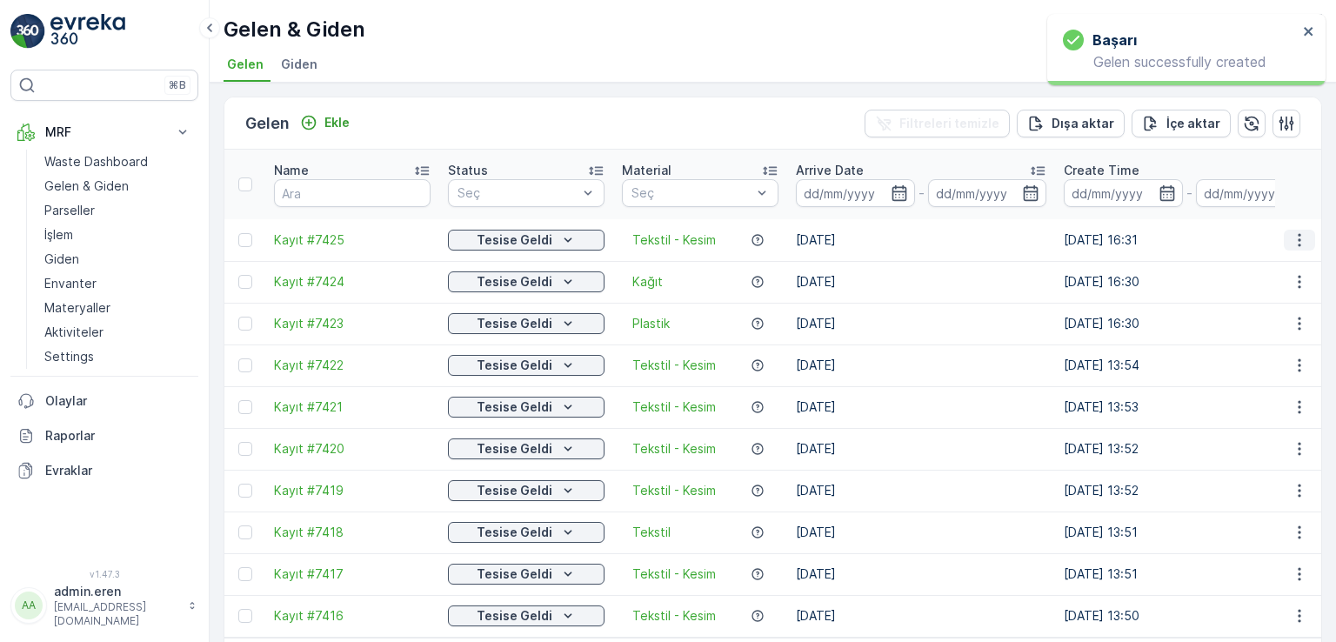
click at [1304, 230] on button "button" at bounding box center [1298, 240] width 31 height 21
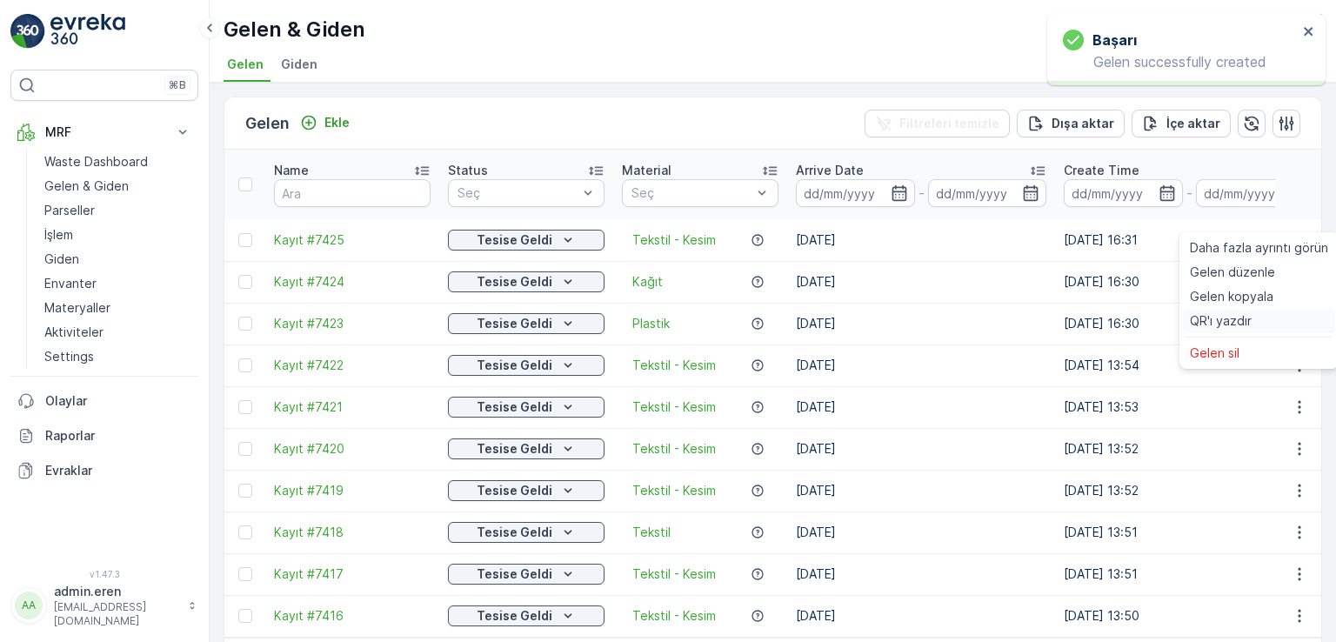
click at [1251, 317] on div "QR'ı yazdır" at bounding box center [1259, 321] width 152 height 24
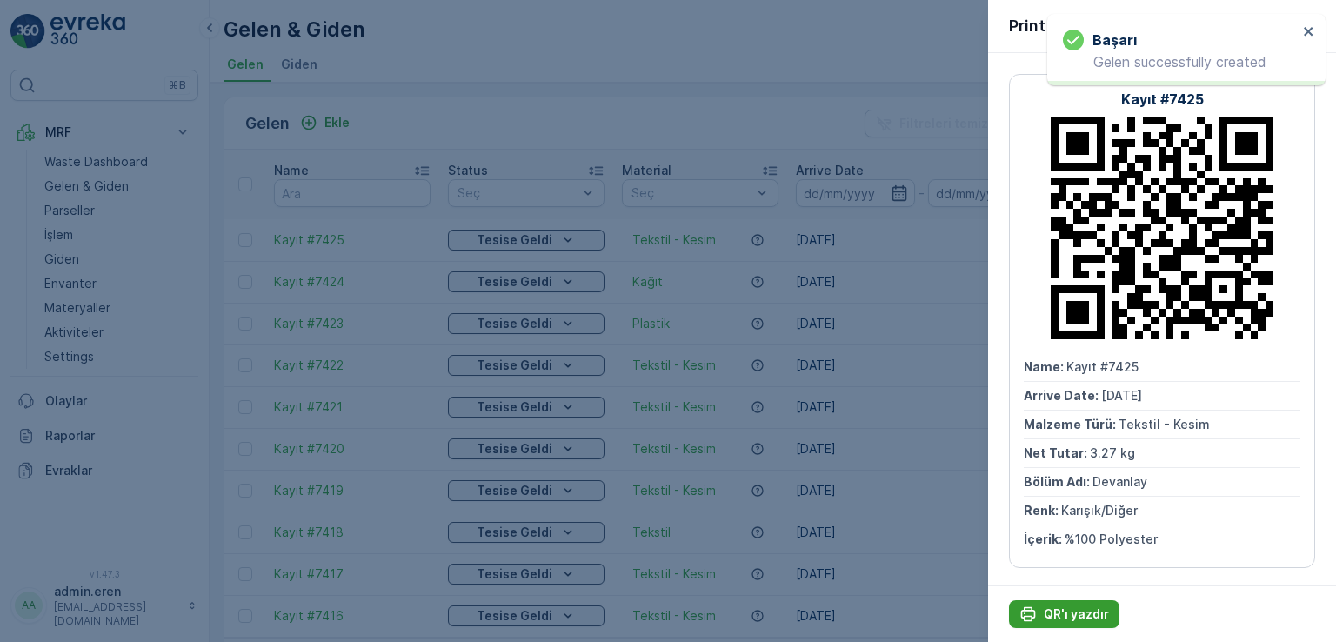
click at [1059, 617] on p "QR'ı yazdır" at bounding box center [1075, 613] width 65 height 17
drag, startPoint x: 522, startPoint y: 95, endPoint x: 487, endPoint y: 118, distance: 42.0
click at [522, 96] on div at bounding box center [668, 321] width 1336 height 642
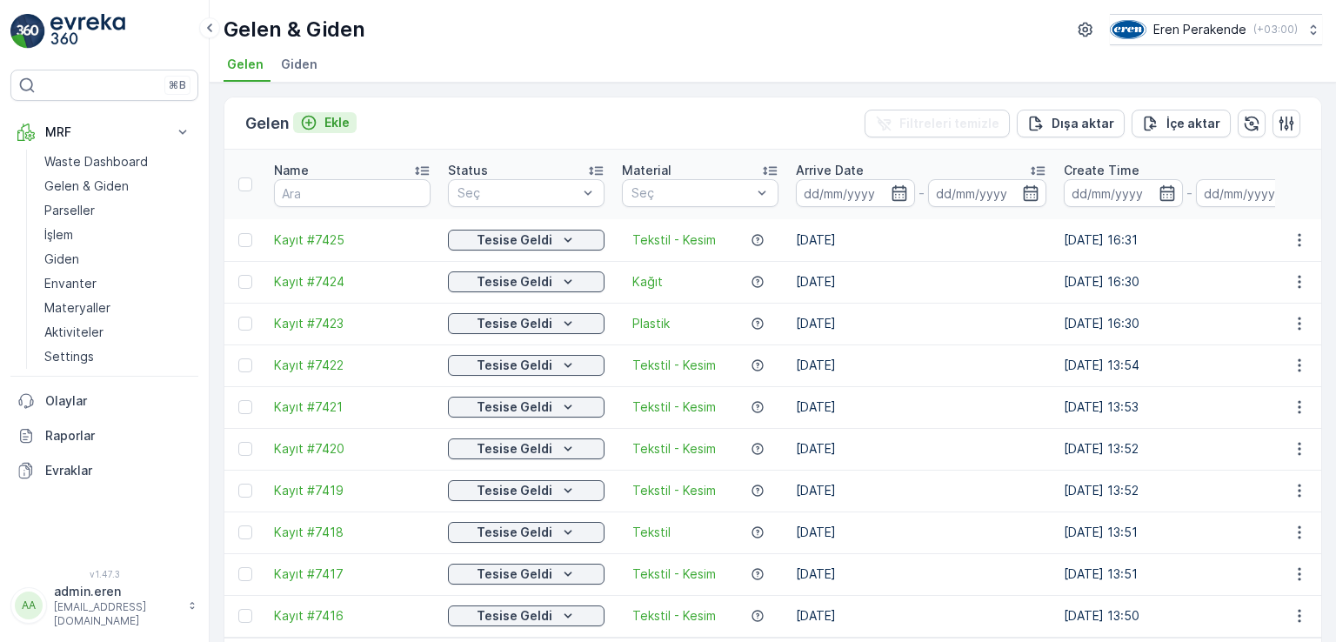
click at [338, 126] on p "Ekle" at bounding box center [336, 122] width 25 height 17
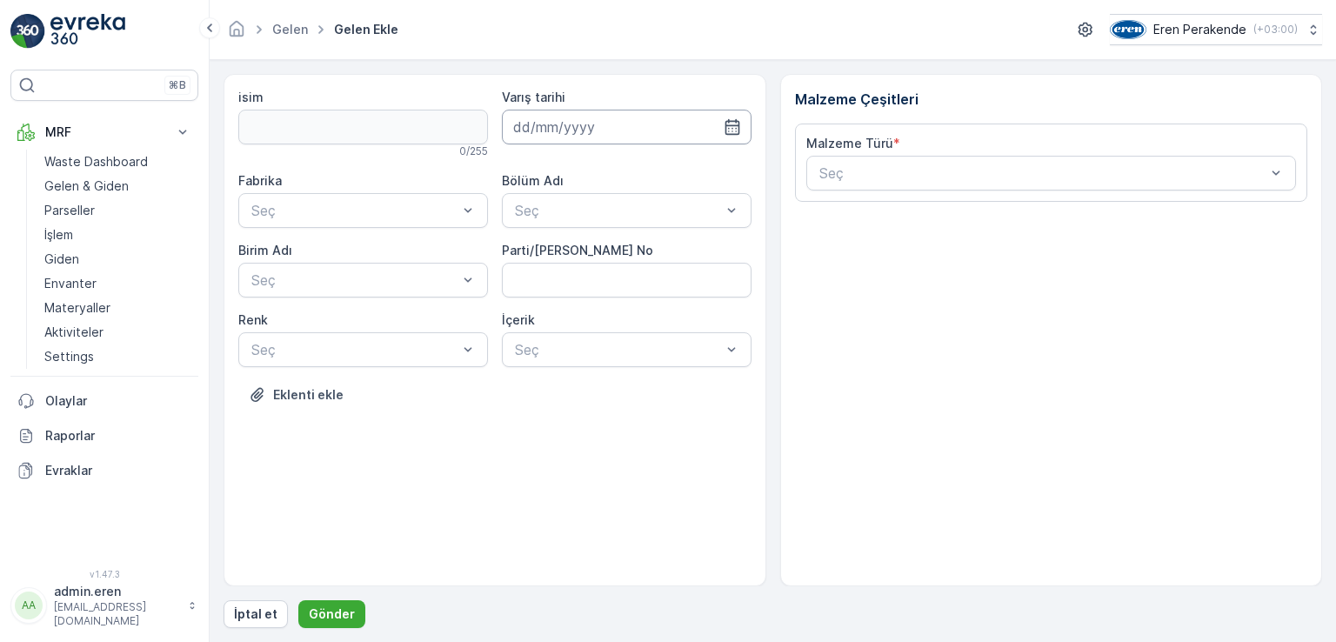
drag, startPoint x: 563, startPoint y: 110, endPoint x: 561, endPoint y: 143, distance: 33.1
click at [563, 111] on input at bounding box center [627, 127] width 250 height 35
click at [624, 481] on div "isim 0 / 255 Varış tarihi Fabrika Seç Bölüm Adı Seç Birim Adı Seç Parti/Kesim F…" at bounding box center [494, 330] width 543 height 512
